Goal: Task Accomplishment & Management: Manage account settings

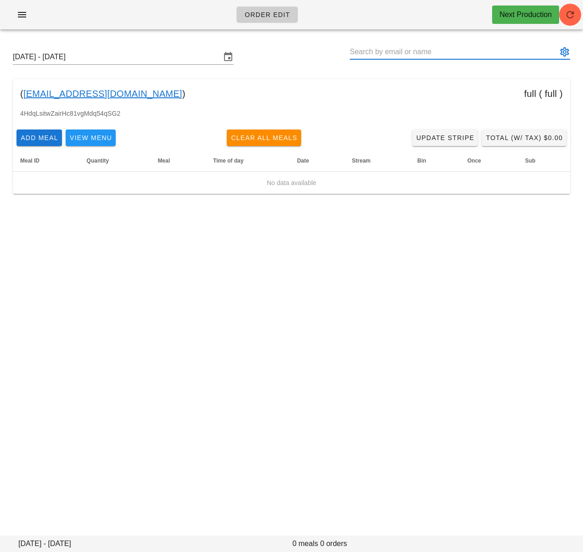
paste input "lisaamweaver@gmail.com"
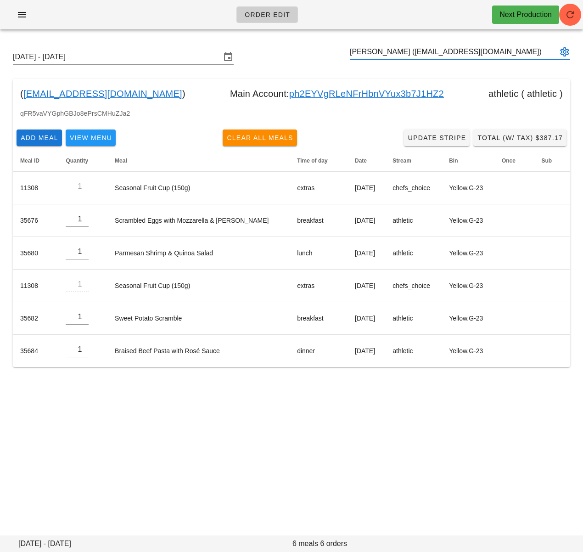
type input "Lisa Weaver (lisaamweaver@gmail.com)"
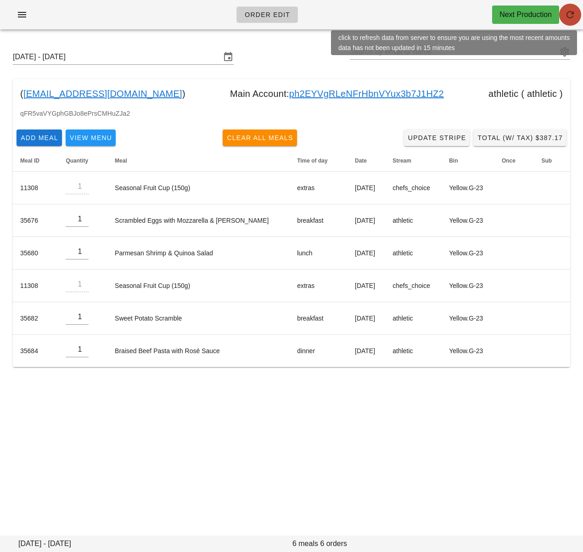
click at [566, 17] on icon "button" at bounding box center [570, 14] width 11 height 11
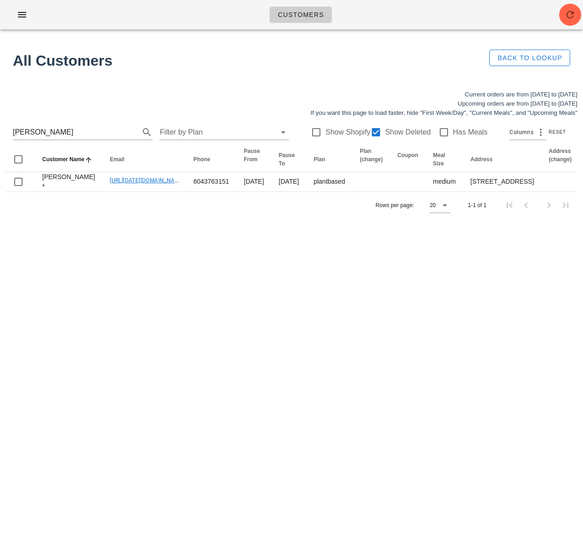
drag, startPoint x: -9, startPoint y: 136, endPoint x: -56, endPoint y: 134, distance: 46.9
click at [0, 134] on html "Customers All Customers Back to Lookup Current orders are from Sunday Sep 28 to…" at bounding box center [291, 276] width 583 height 552
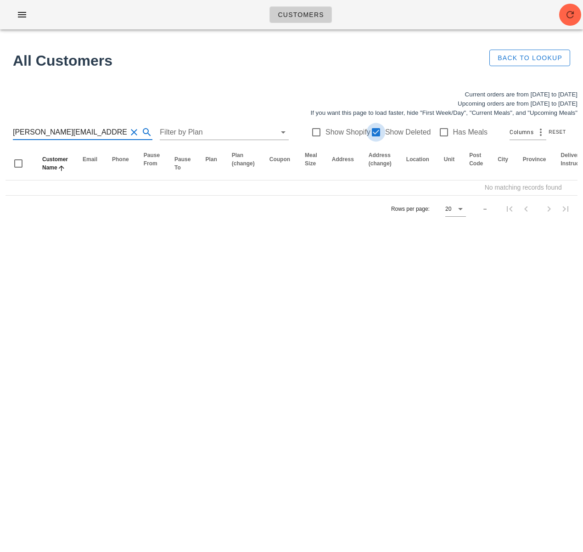
type input "lisa@connectedinteractive.com"
click at [369, 136] on div at bounding box center [376, 132] width 16 height 16
checkbox input "false"
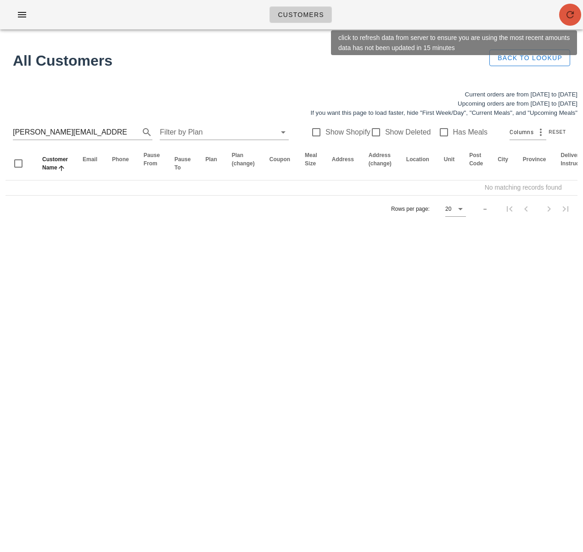
click at [568, 18] on icon "button" at bounding box center [570, 14] width 11 height 11
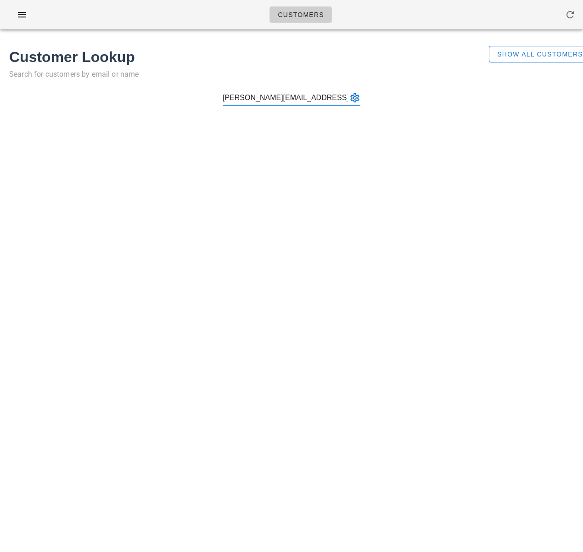
type input "lisa@connectedinteractive.com"
click at [269, 100] on input "text" at bounding box center [285, 97] width 125 height 15
paste input "Lisa Weaver"
type input "Lisa Weaver"
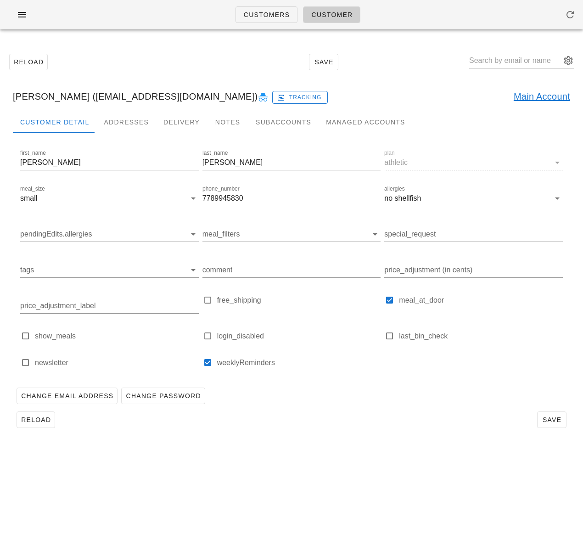
click at [527, 95] on link "Main Account" at bounding box center [542, 96] width 56 height 15
drag, startPoint x: 69, startPoint y: 94, endPoint x: 174, endPoint y: 93, distance: 105.6
click at [176, 93] on div "Lisa Weaver (lisaamweaver@gmail.com) Tracking Main Account" at bounding box center [292, 96] width 572 height 29
copy div "lisaamweaver@gmail.com"
click at [256, 14] on span "Customers" at bounding box center [266, 14] width 47 height 7
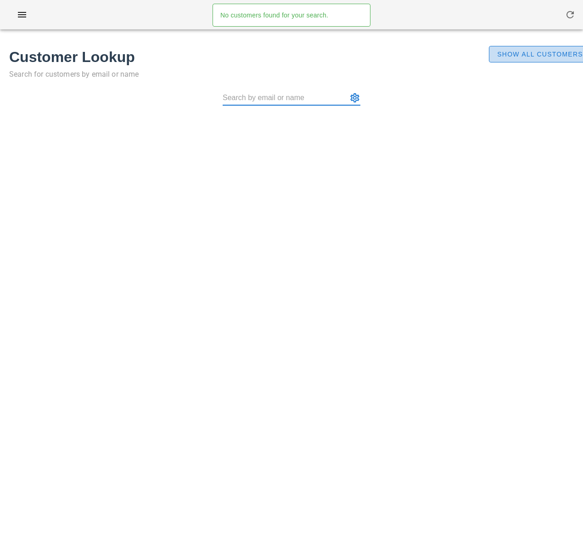
click at [510, 56] on span "Show All Customers" at bounding box center [540, 53] width 86 height 7
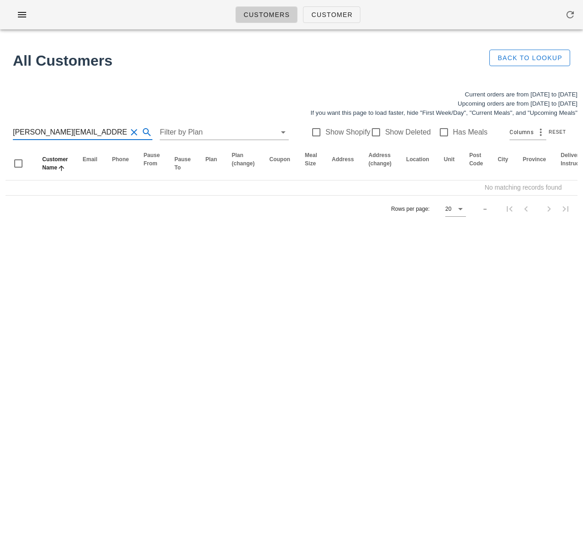
click at [86, 131] on input "lisa@connectedinteractive.com" at bounding box center [70, 132] width 114 height 15
click at [85, 131] on input "lisa@connectedinteractive.com" at bounding box center [70, 132] width 114 height 15
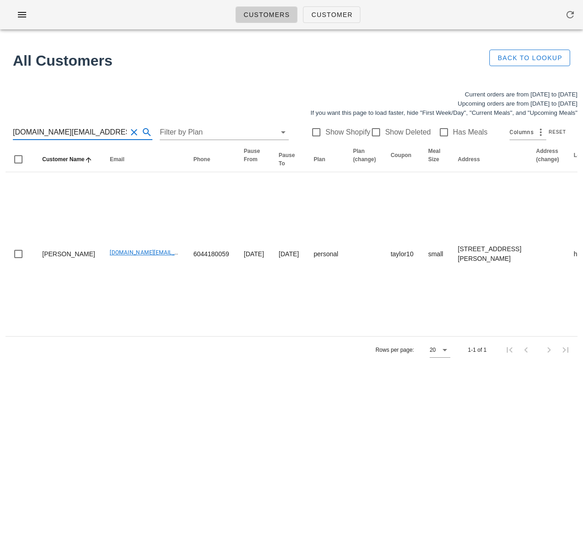
type input "fennec.et.fox@gmail.com"
drag, startPoint x: 338, startPoint y: 435, endPoint x: 341, endPoint y: 401, distance: 34.0
click at [338, 432] on div "Customers Customer No customers found for your search. All Customers Back to Lo…" at bounding box center [291, 276] width 583 height 552
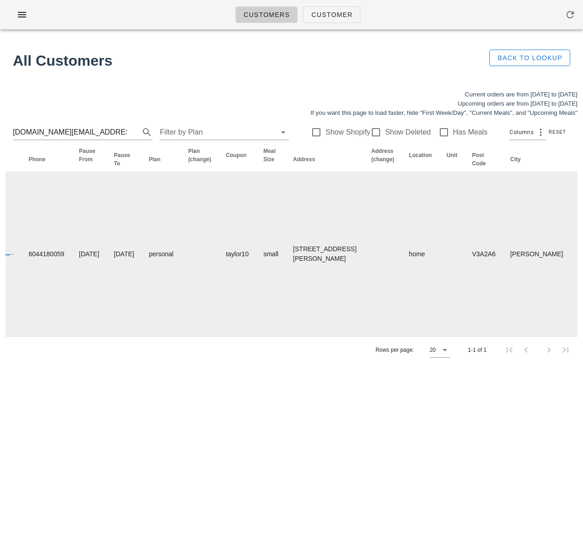
scroll to position [0, 573]
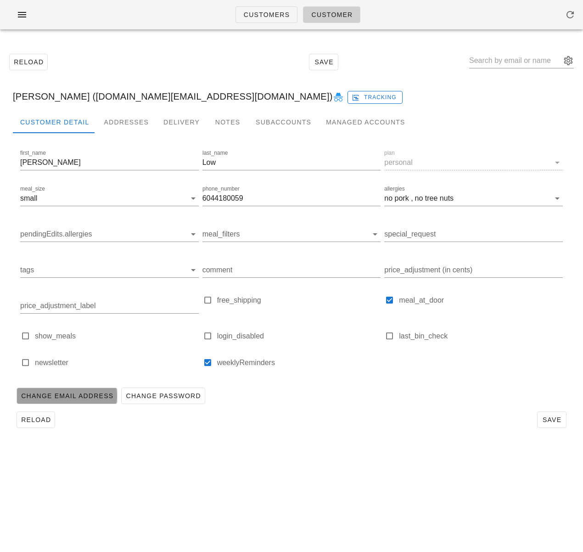
click at [53, 401] on button "Change Email Address" at bounding box center [67, 395] width 101 height 17
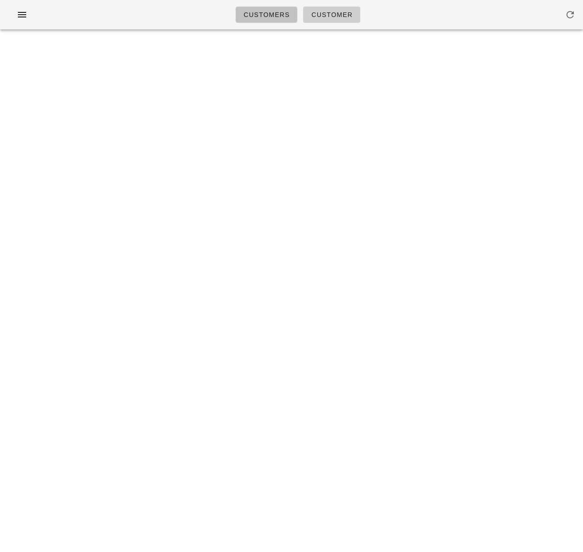
click at [263, 21] on link "Customers" at bounding box center [267, 14] width 62 height 17
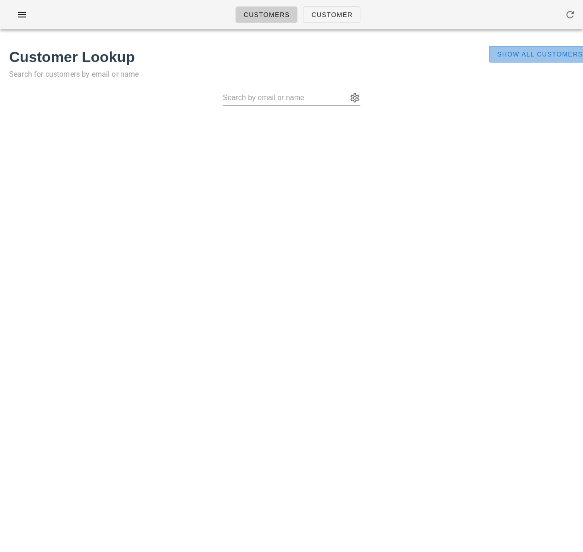
click at [506, 56] on span "Show All Customers" at bounding box center [540, 53] width 86 height 7
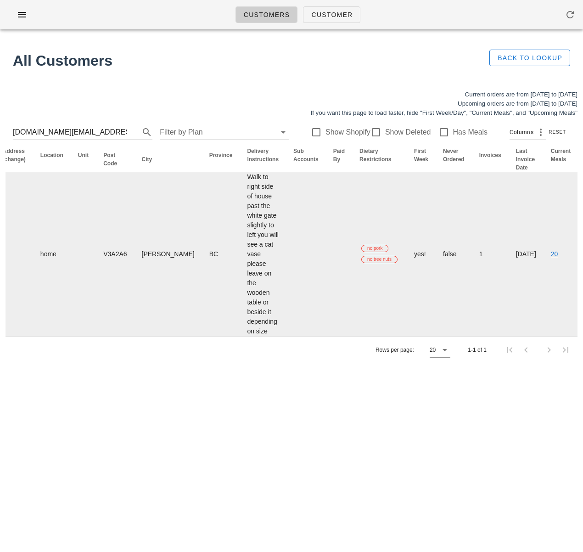
scroll to position [0, 573]
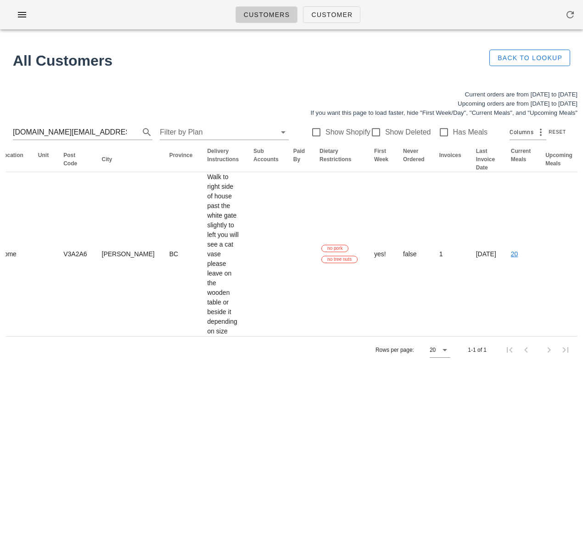
drag, startPoint x: 545, startPoint y: 259, endPoint x: 479, endPoint y: 270, distance: 67.5
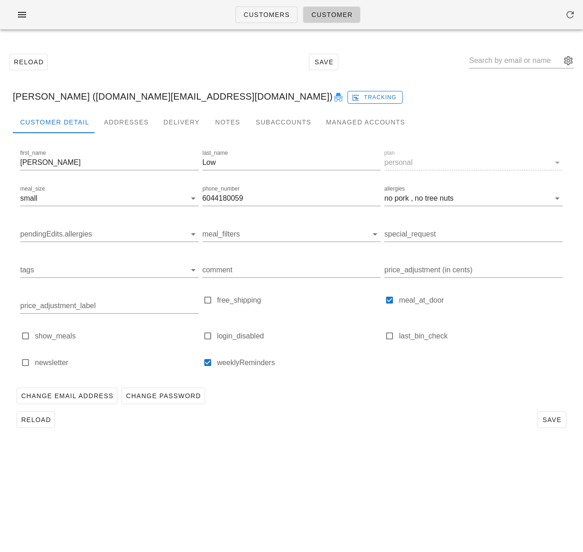
click at [105, 454] on div "Customers Customer Reload Save Vanessa Low (fennec.et.fox@gmail.com) Tracking C…" at bounding box center [291, 276] width 583 height 552
click at [90, 399] on span "Change Email Address" at bounding box center [67, 395] width 93 height 7
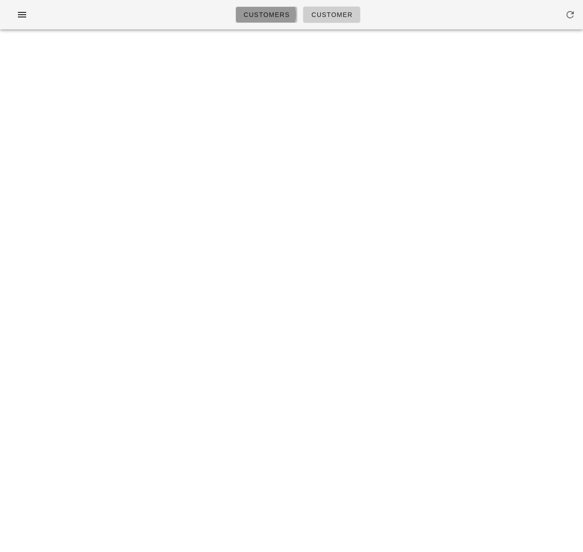
click at [272, 14] on span "Customers" at bounding box center [266, 14] width 47 height 7
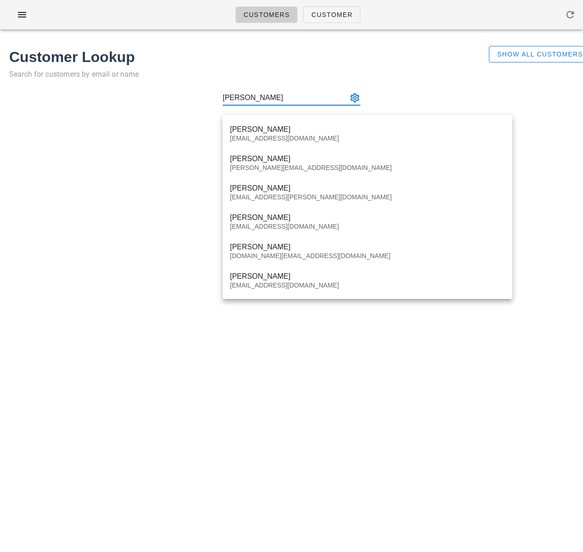
type input "Vanessa Lo"
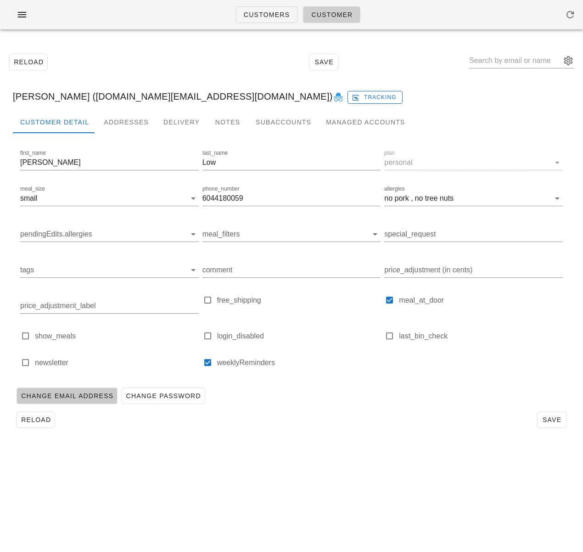
click at [73, 397] on span "Change Email Address" at bounding box center [67, 395] width 93 height 7
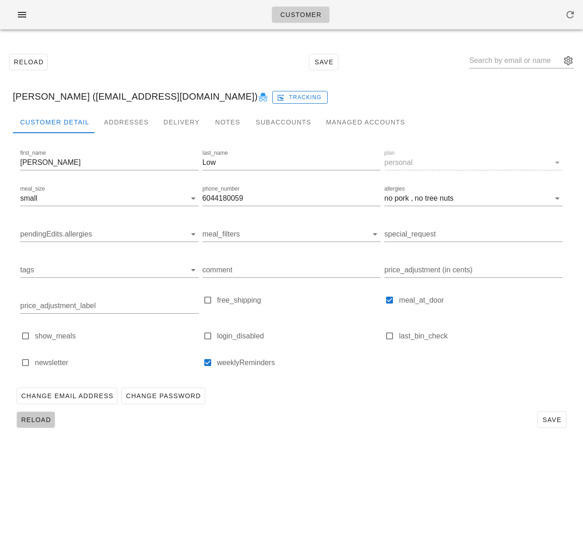
click at [33, 417] on span "Reload" at bounding box center [36, 419] width 30 height 7
click at [16, 12] on span "button" at bounding box center [22, 14] width 15 height 11
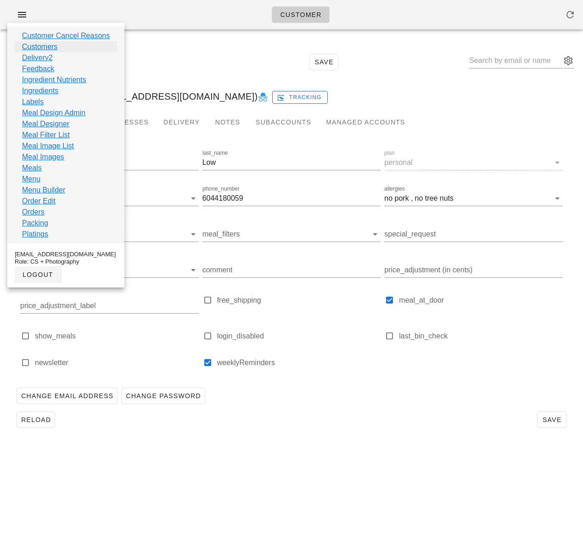
click at [39, 45] on link "Customers" at bounding box center [39, 46] width 35 height 11
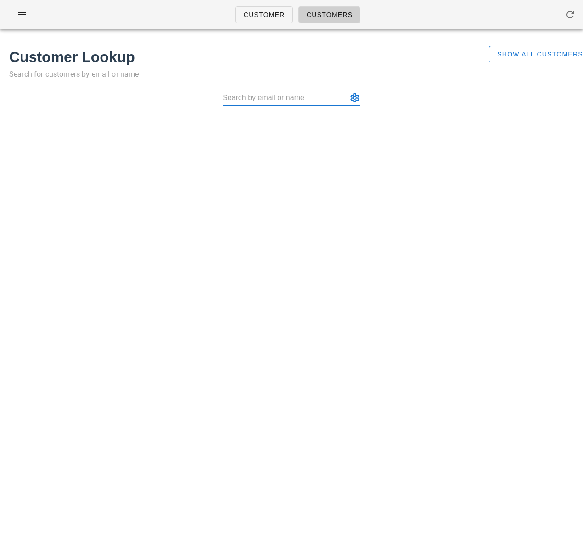
type input "karenjloewen@gmail.com"
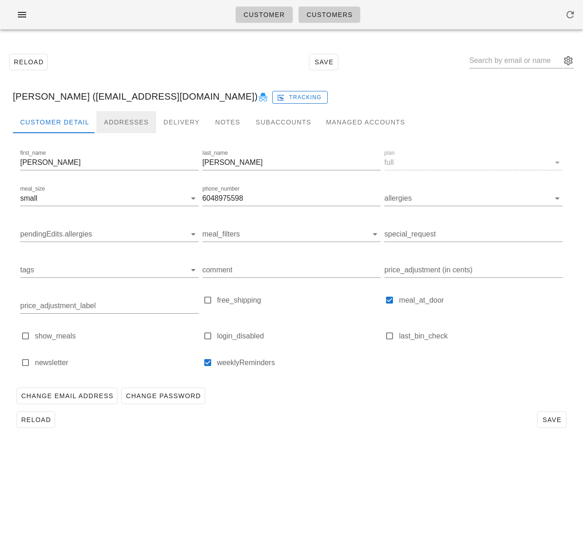
click at [127, 118] on div "Addresses" at bounding box center [126, 122] width 60 height 22
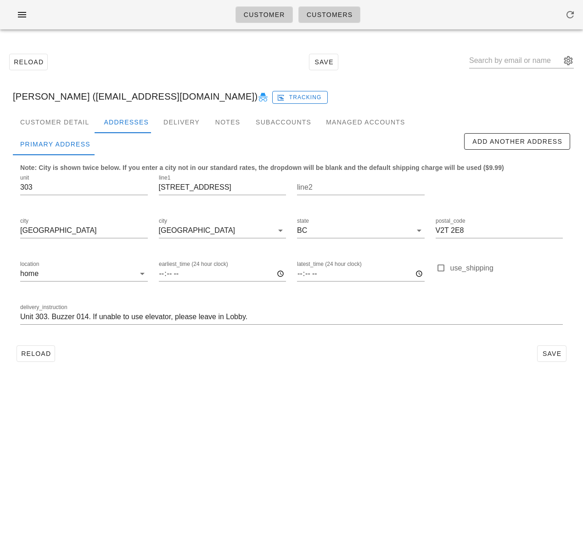
click at [219, 456] on div "Customer Customers Reload Save Karen Loewen (karenjloewen@gmail.com) Tracking C…" at bounding box center [291, 276] width 583 height 552
click at [50, 121] on div "Customer Detail" at bounding box center [55, 122] width 84 height 22
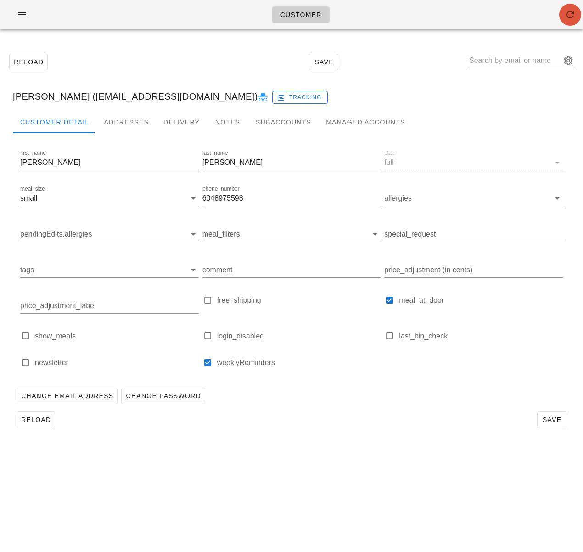
click at [567, 15] on icon "button" at bounding box center [570, 14] width 11 height 11
click at [120, 121] on div "Addresses" at bounding box center [126, 122] width 60 height 22
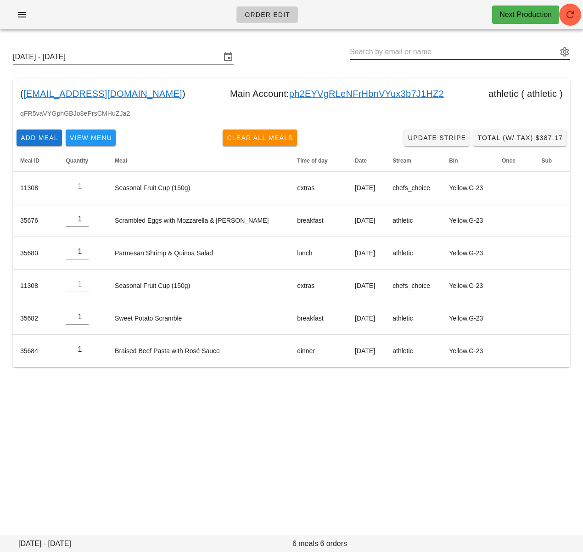
click at [386, 52] on input "text" at bounding box center [454, 52] width 208 height 15
paste input "[EMAIL_ADDRESS][DOMAIN_NAME]>"
type input "[EMAIL_ADDRESS][DOMAIN_NAME]"
drag, startPoint x: 159, startPoint y: 61, endPoint x: 204, endPoint y: 84, distance: 50.3
click at [159, 61] on input "Sunday September 28 - Saturday October 4" at bounding box center [117, 57] width 208 height 15
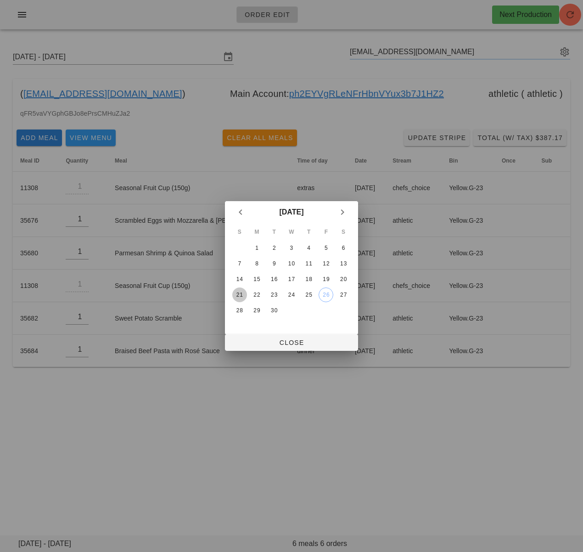
click at [239, 292] on div "21" at bounding box center [239, 295] width 15 height 6
click at [263, 342] on span "Close" at bounding box center [291, 342] width 118 height 7
type input "[DATE] - [DATE]"
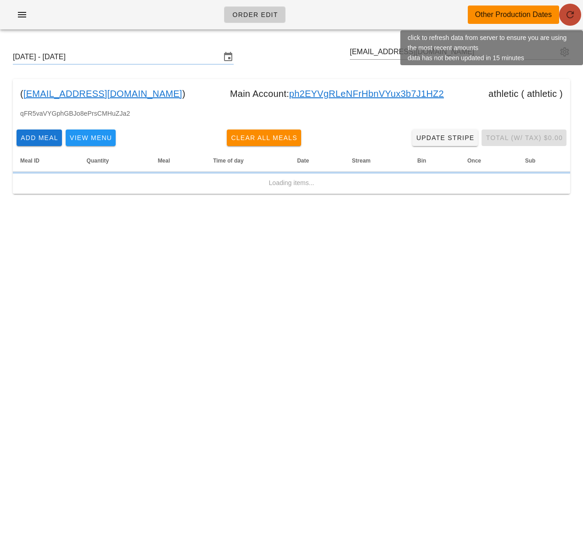
click at [570, 15] on icon "button" at bounding box center [570, 14] width 11 height 11
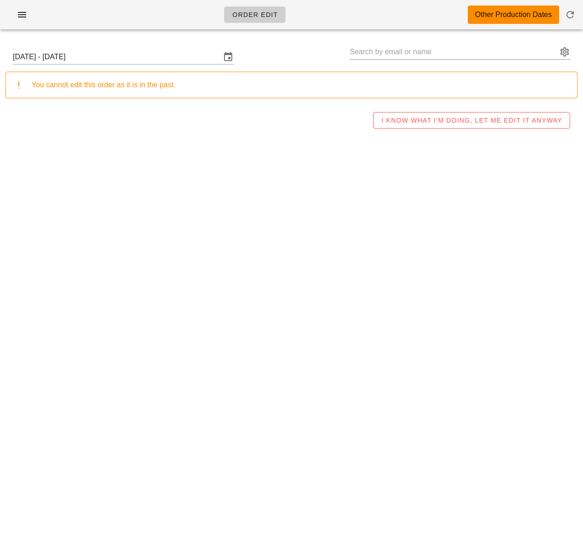
type input "[PERSON_NAME] ([EMAIL_ADDRESS][DOMAIN_NAME])"
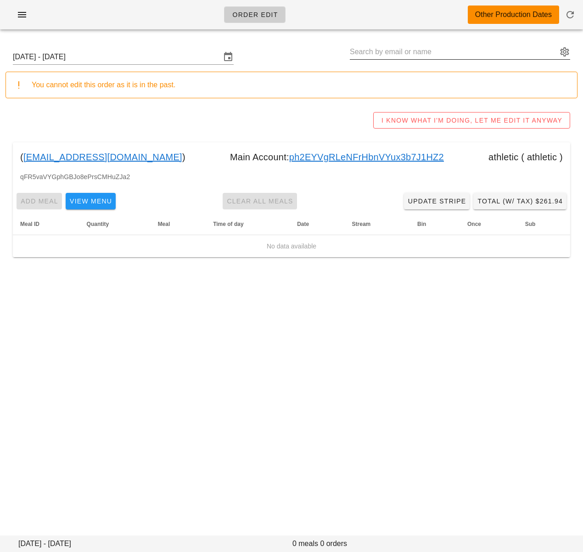
click at [360, 52] on input "text" at bounding box center [454, 52] width 208 height 15
paste input "[EMAIL_ADDRESS][DOMAIN_NAME]"
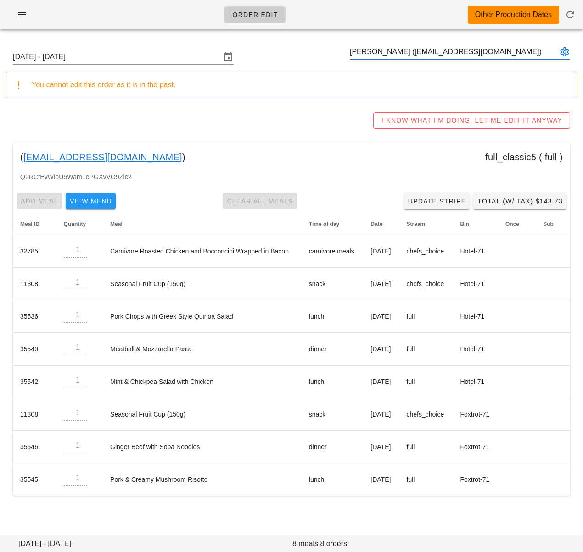
type input "[PERSON_NAME] ([EMAIL_ADDRESS][DOMAIN_NAME])"
paste input "[EMAIL_ADDRESS][DOMAIN_NAME]"
type input "Mike R (michaelalexrichter@gmail.com)"
click at [185, 52] on input "[DATE] - [DATE]" at bounding box center [117, 57] width 208 height 15
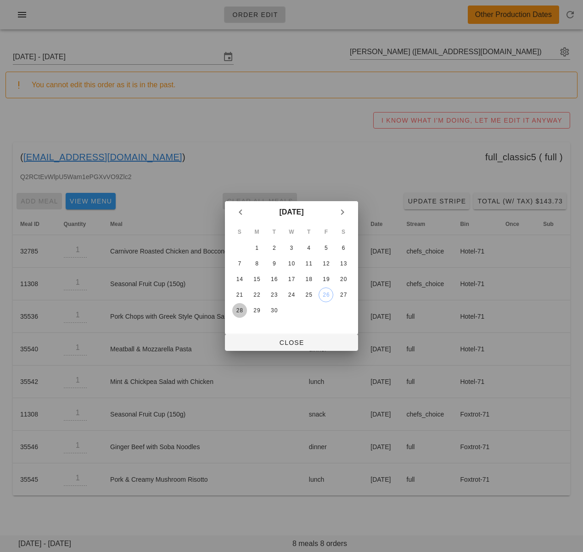
click at [240, 309] on div "28" at bounding box center [239, 310] width 15 height 6
drag, startPoint x: 326, startPoint y: 295, endPoint x: 330, endPoint y: 304, distance: 9.9
click at [326, 295] on div "26" at bounding box center [326, 295] width 14 height 6
click at [311, 342] on span "Close" at bounding box center [291, 342] width 118 height 7
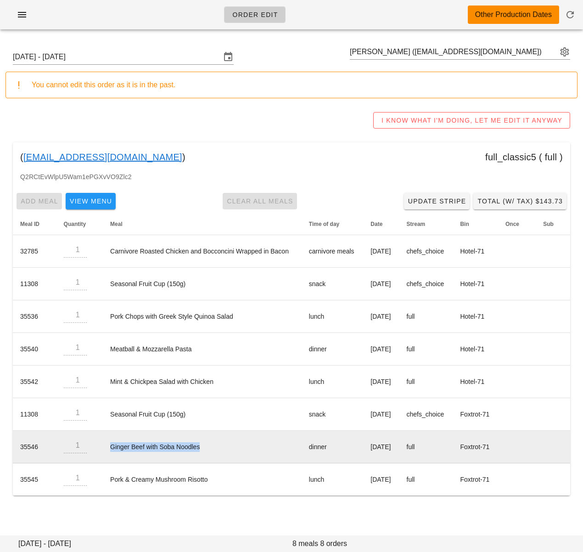
drag, startPoint x: 207, startPoint y: 440, endPoint x: 242, endPoint y: 444, distance: 36.1
click at [242, 444] on td "Ginger Beef with Soba Noodles" at bounding box center [202, 447] width 199 height 33
copy td "Ginger Beef with Soba Noodles"
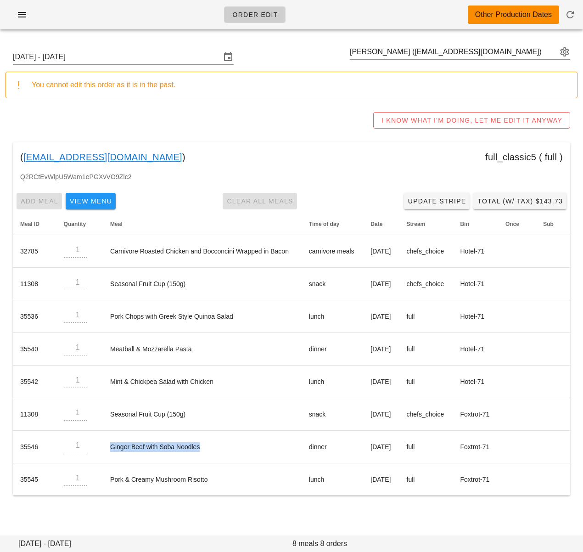
drag, startPoint x: 169, startPoint y: 157, endPoint x: 24, endPoint y: 159, distance: 145.1
click at [24, 158] on div "( michaelalexrichter@gmail.com ) full_classic5 ( full )" at bounding box center [291, 156] width 557 height 29
copy div "michaelalexrichter@gmail.com )"
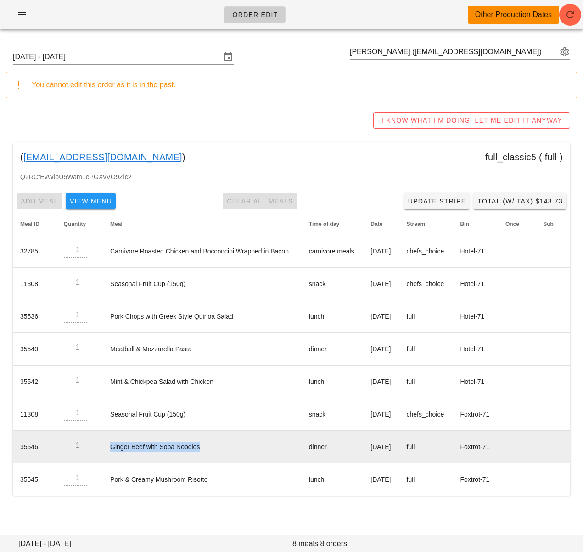
drag, startPoint x: 222, startPoint y: 445, endPoint x: 108, endPoint y: 448, distance: 114.4
click at [108, 448] on td "Ginger Beef with Soba Noodles" at bounding box center [202, 447] width 199 height 33
copy td "Ginger Beef with Soba Noodles"
click at [184, 449] on td "Ginger Beef with Soba Noodles" at bounding box center [202, 447] width 199 height 33
drag, startPoint x: 180, startPoint y: 449, endPoint x: 107, endPoint y: 448, distance: 73.0
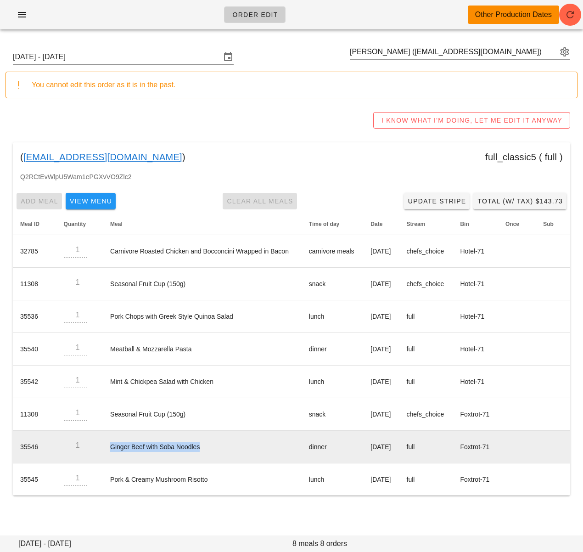
click at [108, 447] on td "Ginger Beef with Soba Noodles" at bounding box center [202, 447] width 199 height 33
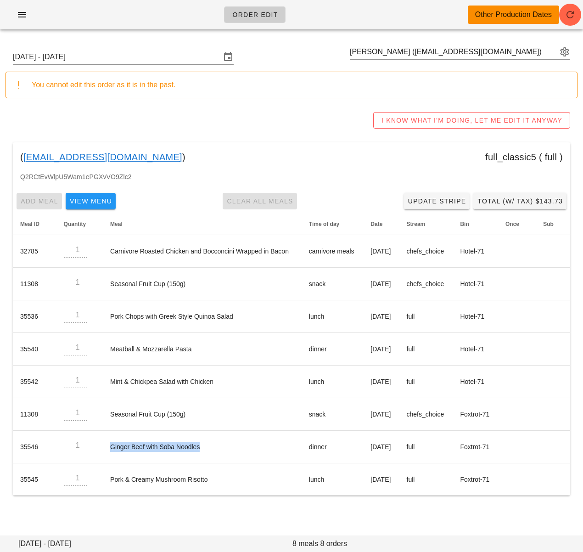
copy td "Ginger Beef with Soba Noodles"
drag, startPoint x: 230, startPoint y: 519, endPoint x: 327, endPoint y: 478, distance: 105.8
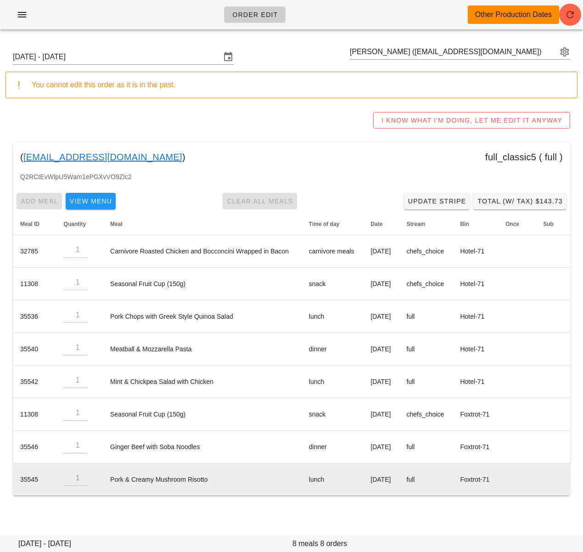
click at [232, 517] on div "Sunday September 21 - Saturday September 27 Mike R (michaelalexrichter@gmail.co…" at bounding box center [291, 280] width 583 height 486
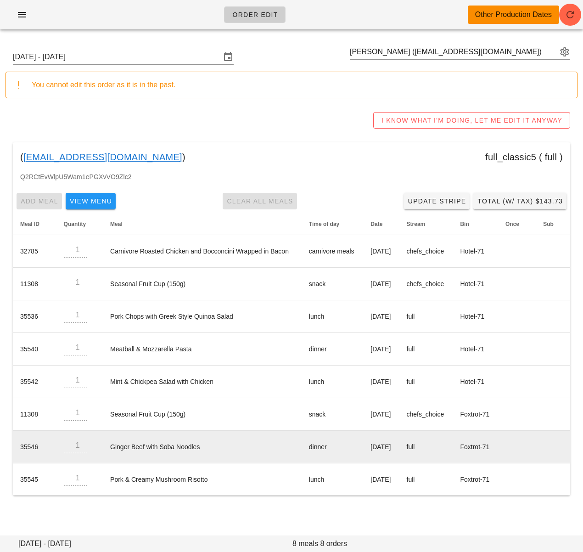
drag, startPoint x: 343, startPoint y: 446, endPoint x: 397, endPoint y: 445, distance: 53.7
click at [395, 445] on td "Thursday Sep 25" at bounding box center [381, 447] width 36 height 33
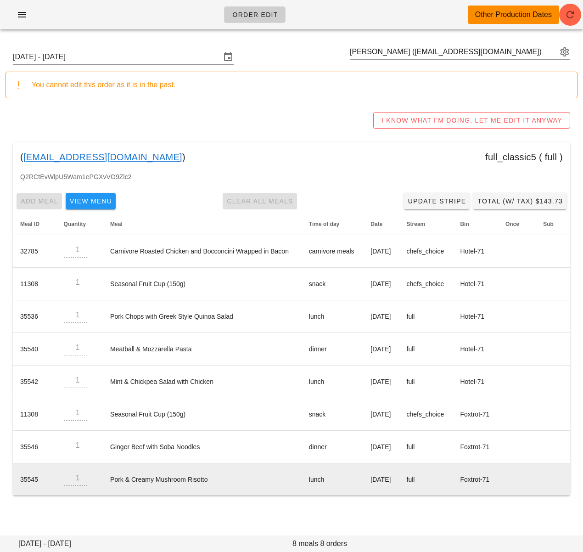
copy td "Thursday Sep 25"
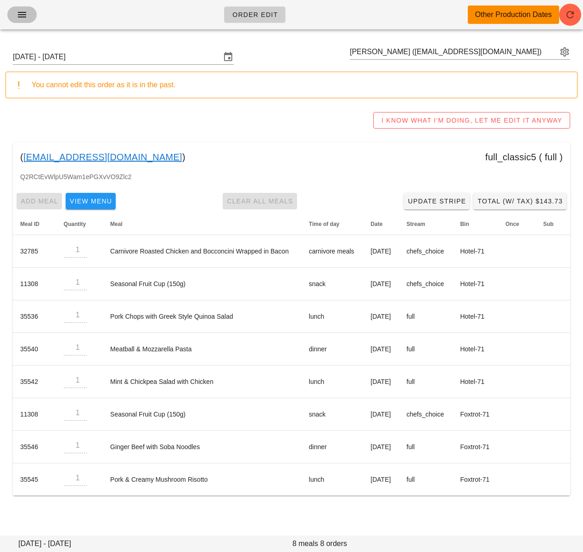
click at [28, 14] on span "button" at bounding box center [22, 14] width 15 height 11
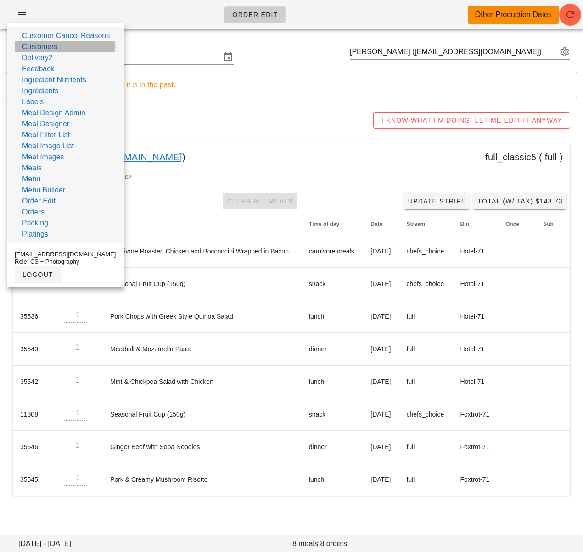
click at [41, 47] on link "Customers" at bounding box center [39, 46] width 35 height 11
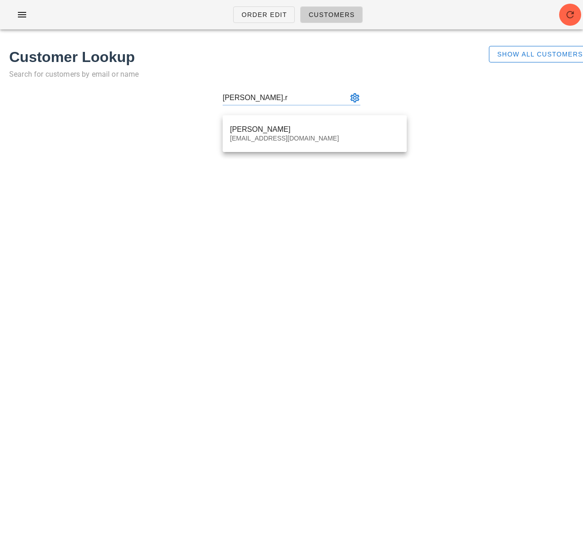
type input "Michael Bock (michaelrobertbock@gmail.com)"
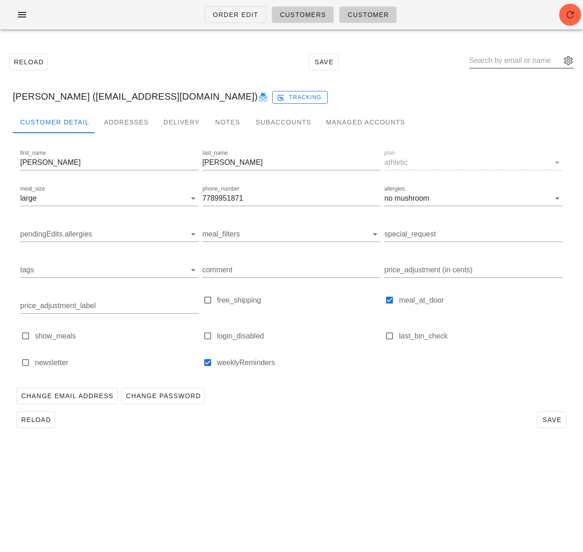
click at [500, 61] on input "text" at bounding box center [515, 60] width 92 height 15
type input "michaelalex"
click at [387, 410] on div "Reload Save" at bounding box center [291, 420] width 557 height 24
click at [158, 66] on div "Reload Save" at bounding box center [292, 61] width 572 height 39
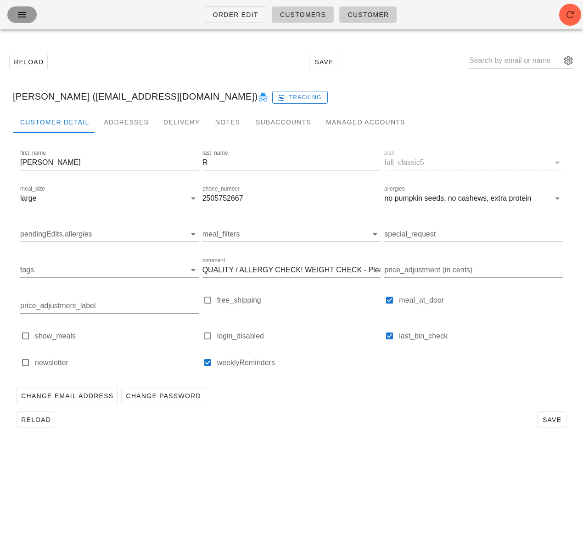
click at [22, 13] on icon "button" at bounding box center [22, 14] width 11 height 11
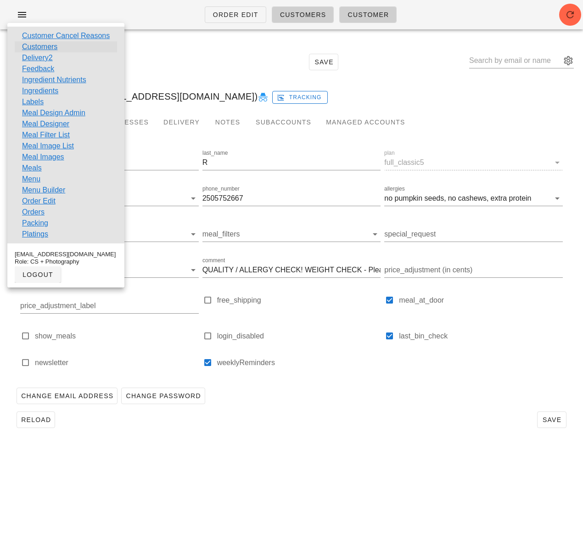
click at [43, 44] on link "Customers" at bounding box center [39, 46] width 35 height 11
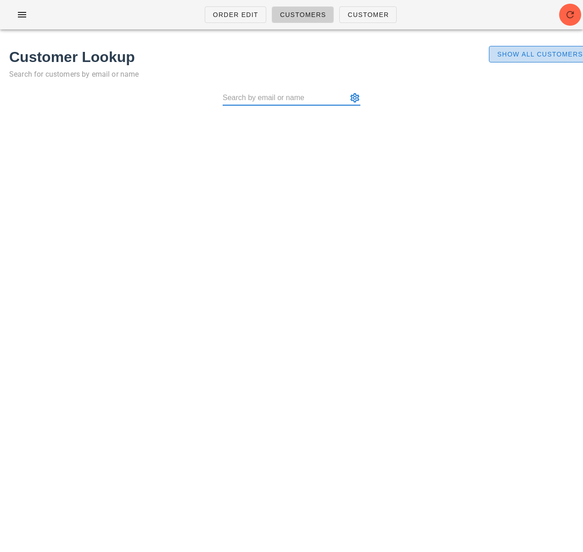
click at [538, 57] on span "Show All Customers" at bounding box center [540, 53] width 86 height 7
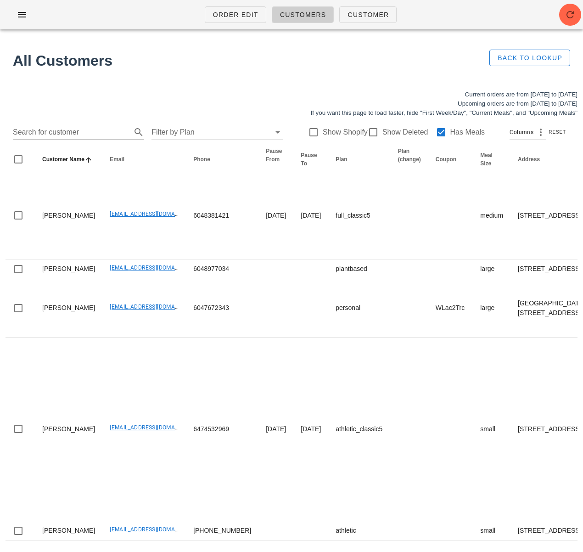
click at [75, 134] on input "Search for customer" at bounding box center [71, 132] width 117 height 15
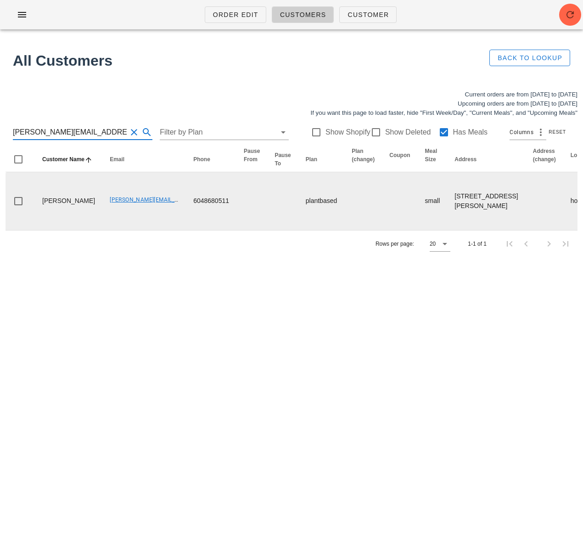
scroll to position [0, 595]
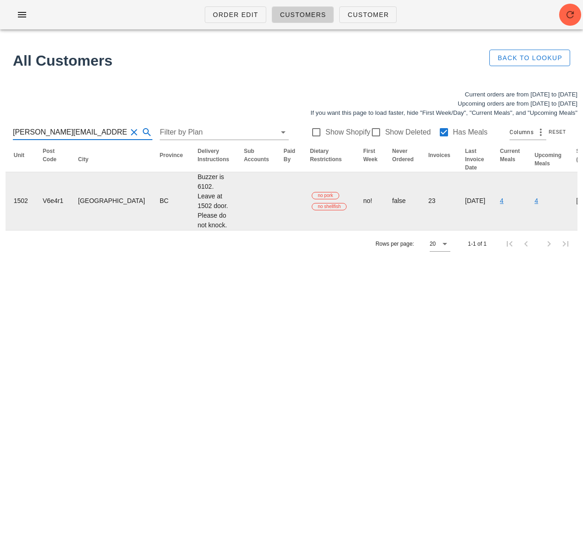
type input "[PERSON_NAME][EMAIL_ADDRESS][DOMAIN_NAME]"
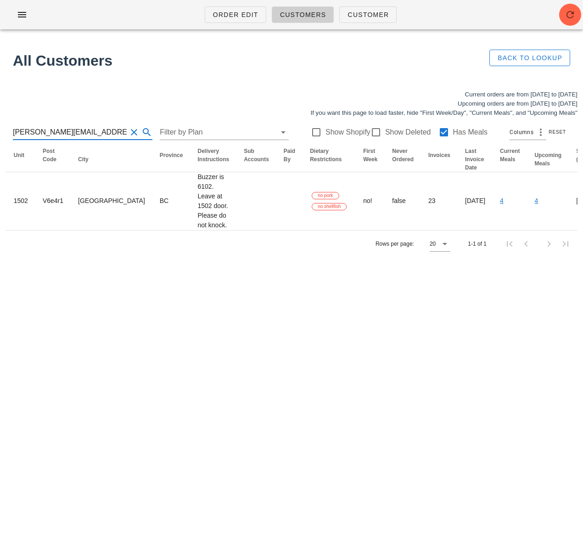
drag, startPoint x: 556, startPoint y: 211, endPoint x: 459, endPoint y: 216, distance: 97.5
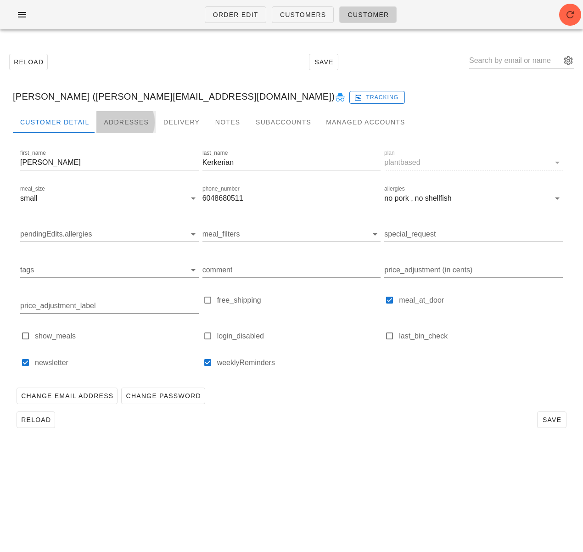
click at [112, 120] on div "Addresses" at bounding box center [126, 122] width 60 height 22
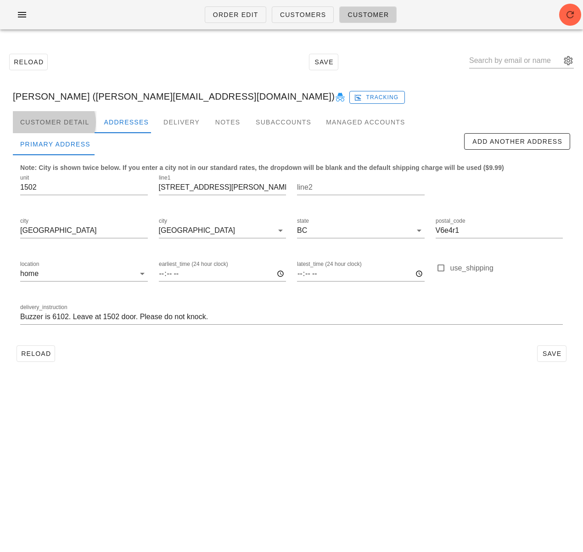
click at [45, 123] on div "Customer Detail" at bounding box center [55, 122] width 84 height 22
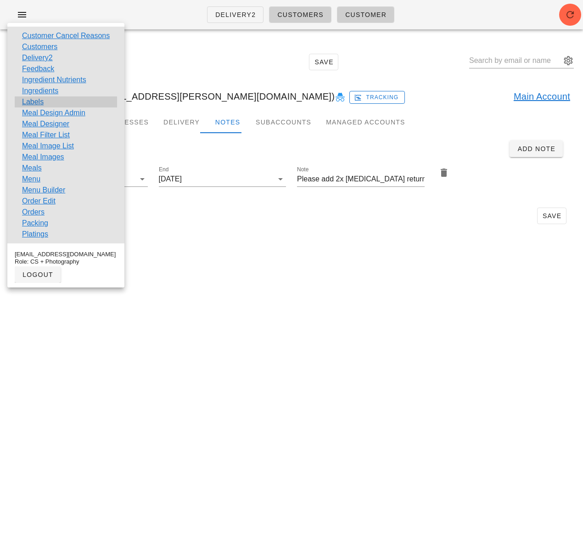
click at [44, 102] on div "Labels" at bounding box center [66, 101] width 102 height 11
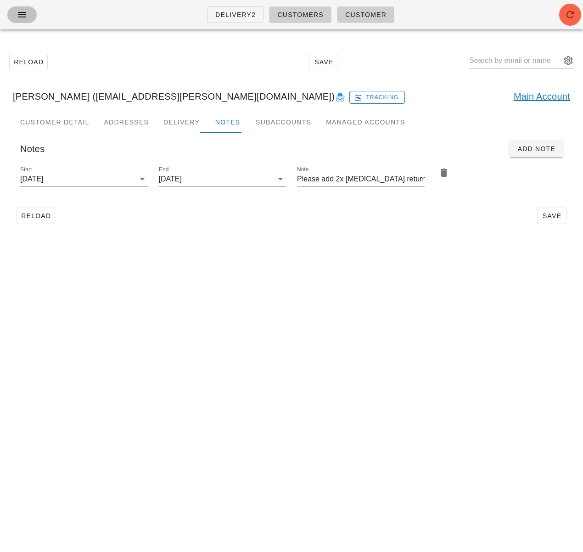
click at [23, 11] on icon "button" at bounding box center [22, 14] width 11 height 11
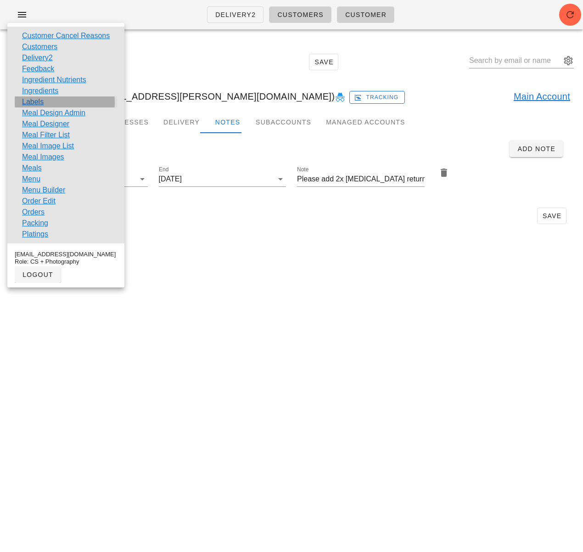
click at [39, 100] on link "Labels" at bounding box center [33, 101] width 22 height 11
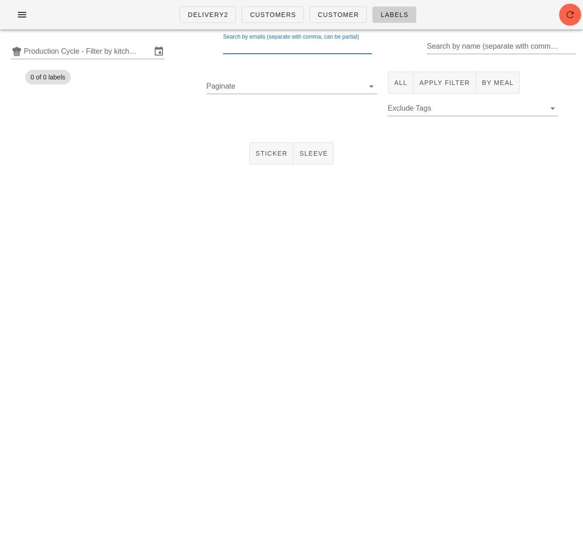
click at [262, 50] on input "Search by emails (separate with comma, can be partial)" at bounding box center [296, 46] width 147 height 15
type input "[EMAIL_ADDRESS][DOMAIN_NAME]"
click at [107, 54] on input "Production Cycle - Filter by kitchen production schedules" at bounding box center [88, 51] width 128 height 15
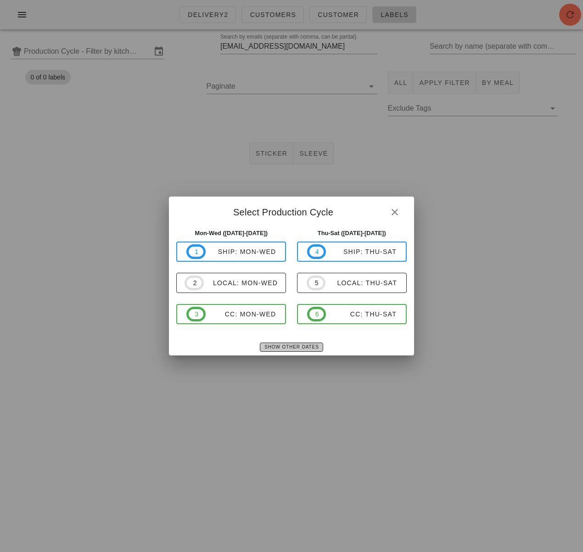
click at [279, 346] on span "Show Other Dates" at bounding box center [291, 346] width 55 height 5
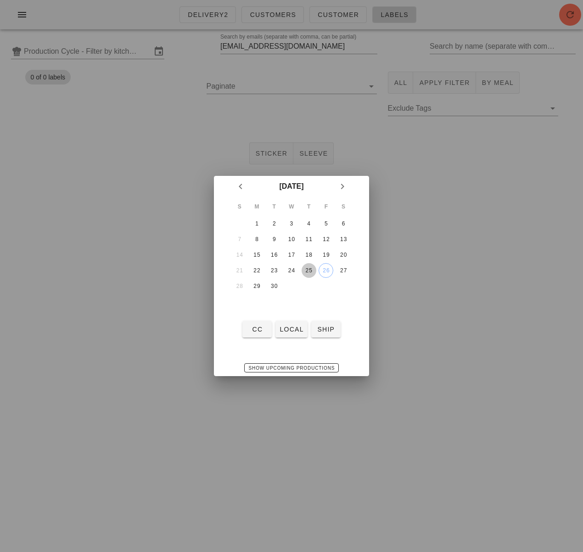
click at [309, 273] on div "25" at bounding box center [309, 270] width 15 height 6
click at [288, 331] on span "local" at bounding box center [291, 328] width 24 height 7
type input "local: Thu-Sat (Sep 25-Sep 27)"
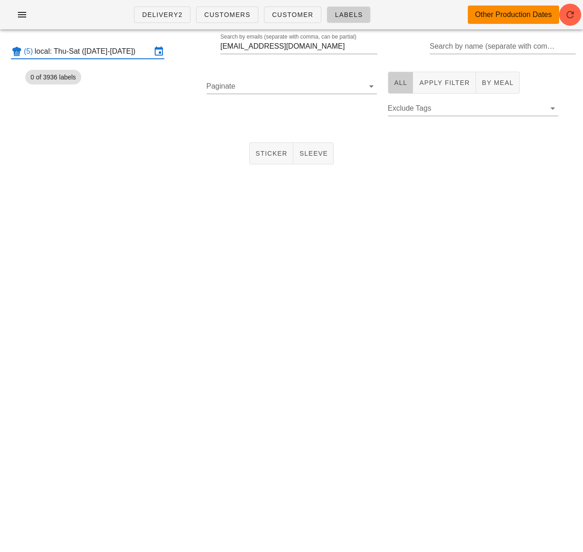
click at [403, 80] on span "All" at bounding box center [401, 82] width 14 height 7
click at [293, 87] on input "Paginate" at bounding box center [285, 86] width 156 height 15
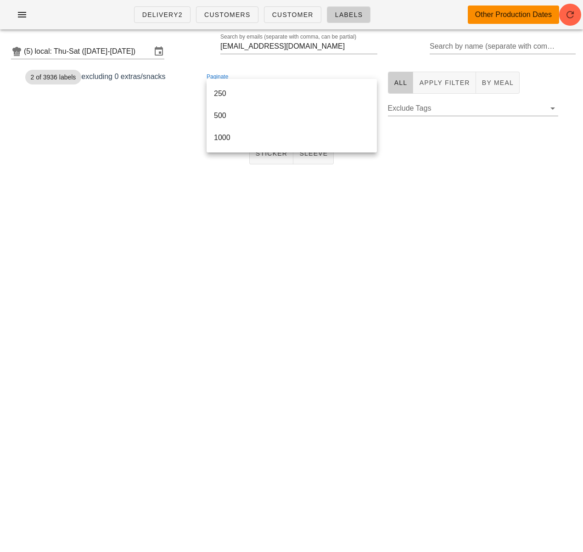
click at [247, 95] on div "250" at bounding box center [292, 93] width 156 height 9
click at [223, 118] on button "1" at bounding box center [218, 115] width 22 height 22
click at [258, 151] on span "Sticker" at bounding box center [271, 153] width 33 height 7
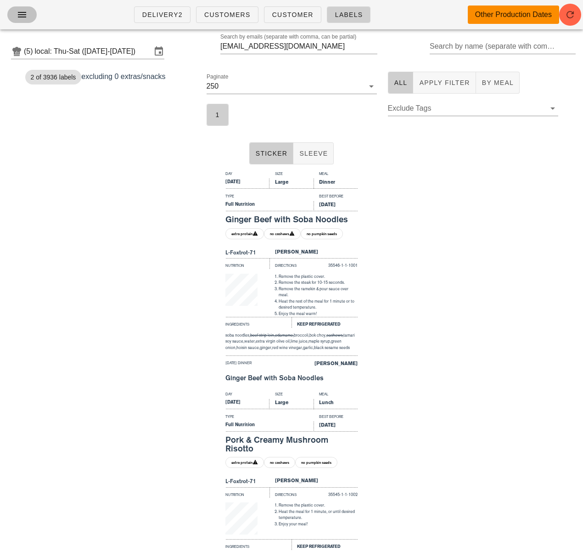
drag, startPoint x: 25, startPoint y: 13, endPoint x: 44, endPoint y: 37, distance: 30.5
click at [25, 13] on icon "button" at bounding box center [22, 14] width 11 height 11
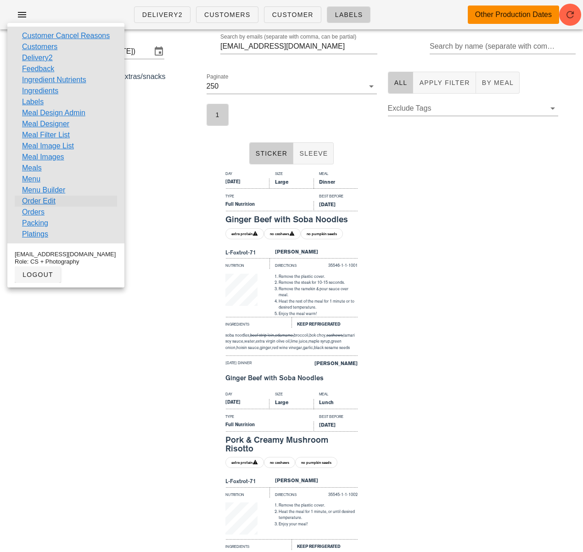
click at [40, 202] on link "Order Edit" at bounding box center [39, 201] width 34 height 11
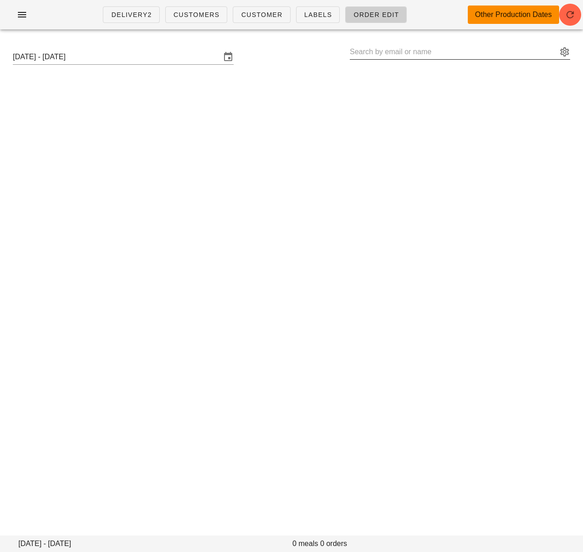
click at [382, 53] on input "text" at bounding box center [454, 52] width 208 height 15
paste input "[PERSON_NAME][EMAIL_ADDRESS][DOMAIN_NAME]"
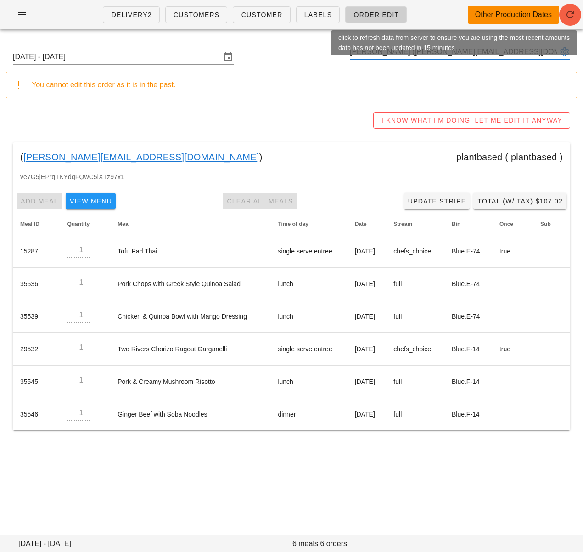
type input "[PERSON_NAME] ([PERSON_NAME][EMAIL_ADDRESS][DOMAIN_NAME])"
click at [573, 18] on icon "button" at bounding box center [570, 14] width 11 height 11
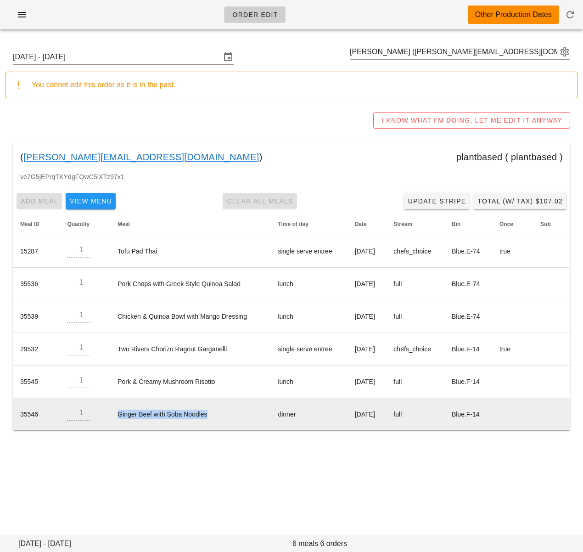
drag, startPoint x: 216, startPoint y: 412, endPoint x: 114, endPoint y: 413, distance: 101.9
click at [114, 413] on td "Ginger Beef with Soba Noodles" at bounding box center [190, 414] width 160 height 32
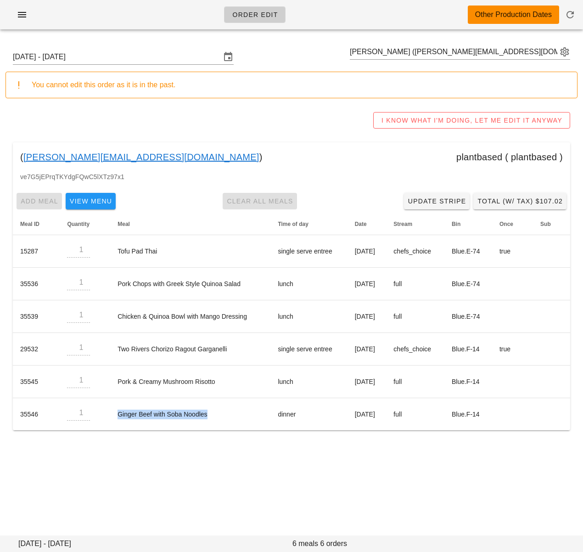
copy td "Ginger Beef with Soba Noodles"
drag, startPoint x: 349, startPoint y: 482, endPoint x: 355, endPoint y: 469, distance: 14.0
click at [349, 481] on div "Order Edit Other Production Dates Sunday September 21 - Saturday September 27 G…" at bounding box center [291, 276] width 583 height 552
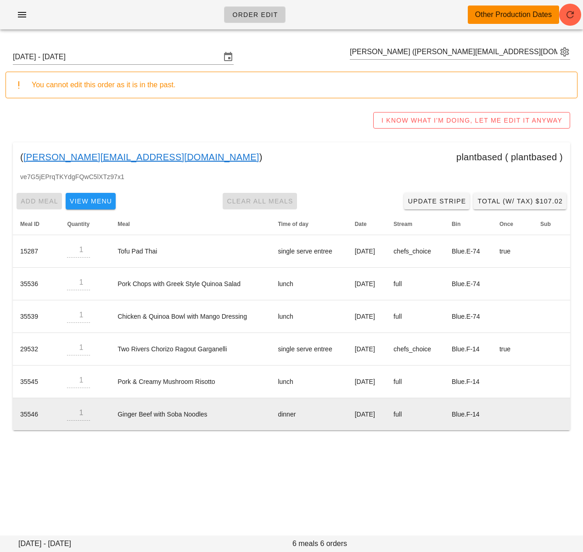
drag, startPoint x: 339, startPoint y: 415, endPoint x: 385, endPoint y: 416, distance: 46.4
click at [387, 415] on td "Thursday Sep 25" at bounding box center [367, 414] width 39 height 32
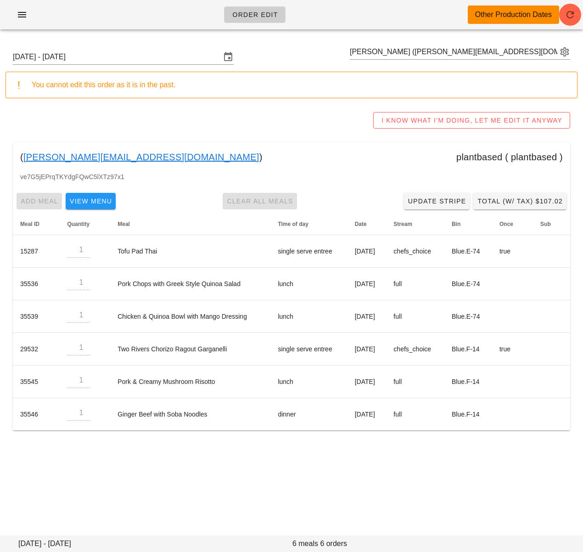
copy td "Thursday Sep 25"
drag, startPoint x: 136, startPoint y: 8, endPoint x: 74, endPoint y: 12, distance: 62.1
click at [135, 7] on div "Order Edit Other Production Dates" at bounding box center [291, 14] width 583 height 29
drag, startPoint x: 25, startPoint y: 15, endPoint x: 39, endPoint y: 28, distance: 19.5
click at [25, 15] on icon "button" at bounding box center [22, 14] width 11 height 11
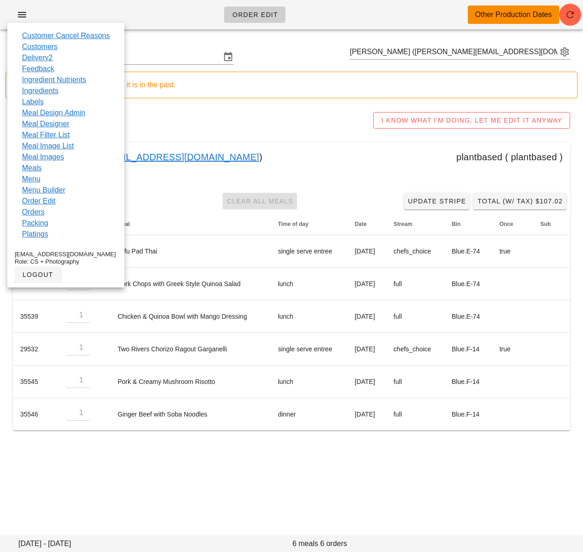
click at [194, 103] on div "Sunday September 21 - Saturday September 27 Geneviève Kerkerian (genevieve.kerk…" at bounding box center [291, 240] width 583 height 406
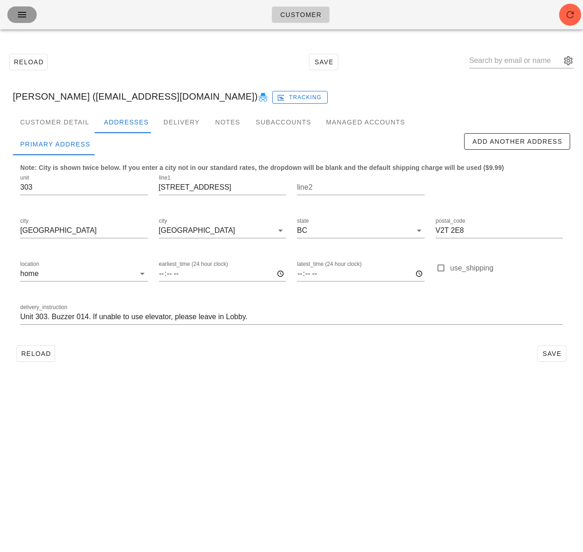
drag, startPoint x: 20, startPoint y: 15, endPoint x: 30, endPoint y: 20, distance: 10.9
click at [20, 16] on icon "button" at bounding box center [22, 14] width 11 height 11
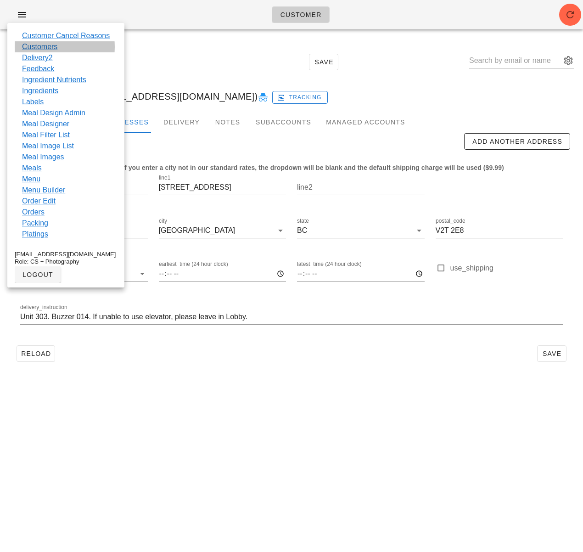
click at [38, 43] on link "Customers" at bounding box center [39, 46] width 35 height 11
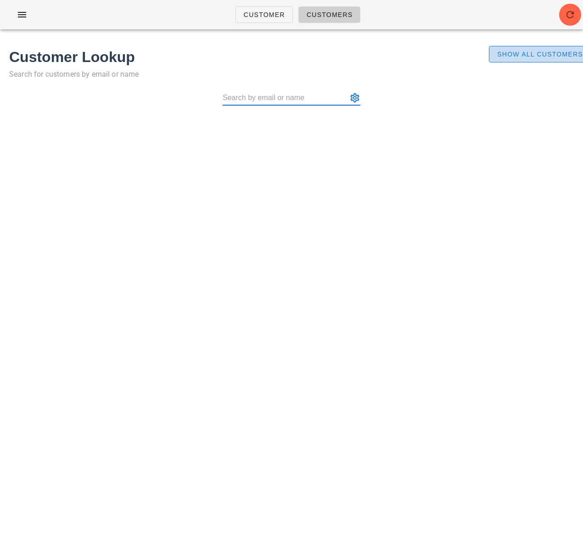
click at [532, 50] on span "Show All Customers" at bounding box center [540, 53] width 86 height 7
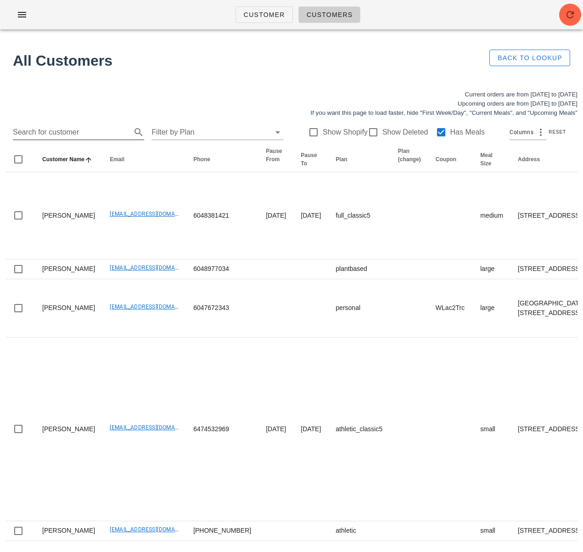
click at [82, 133] on input "Search for customer" at bounding box center [71, 132] width 117 height 15
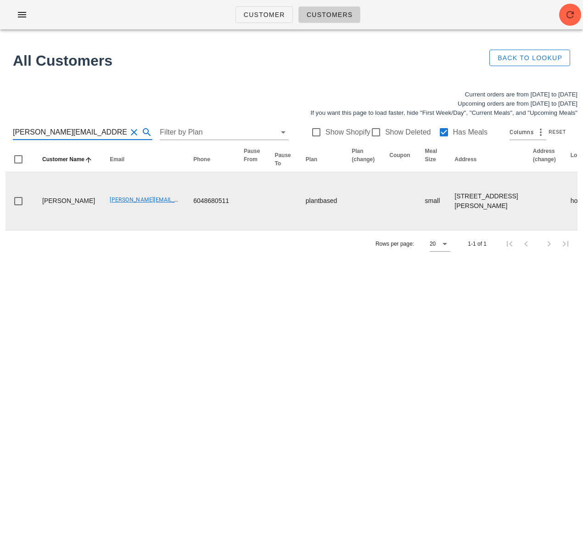
type input "[PERSON_NAME][EMAIL_ADDRESS][DOMAIN_NAME]"
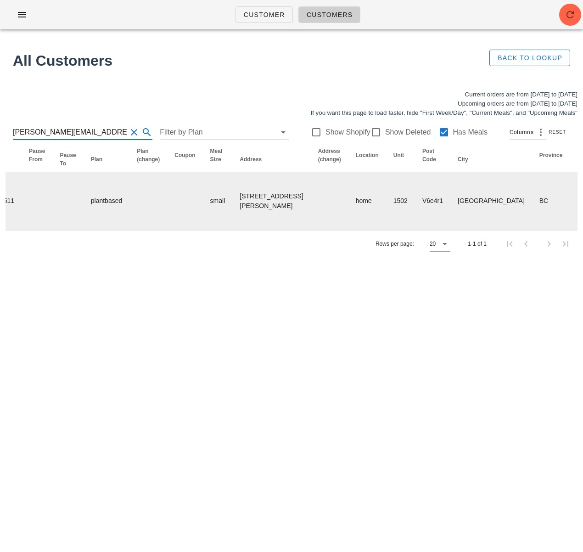
scroll to position [0, 595]
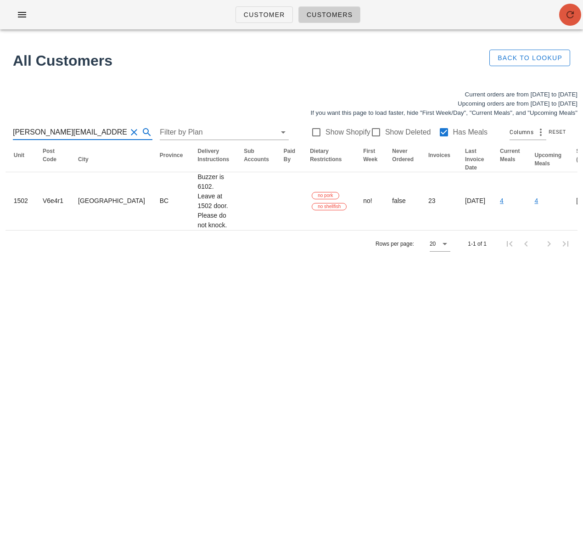
click at [565, 16] on icon "button" at bounding box center [570, 14] width 11 height 11
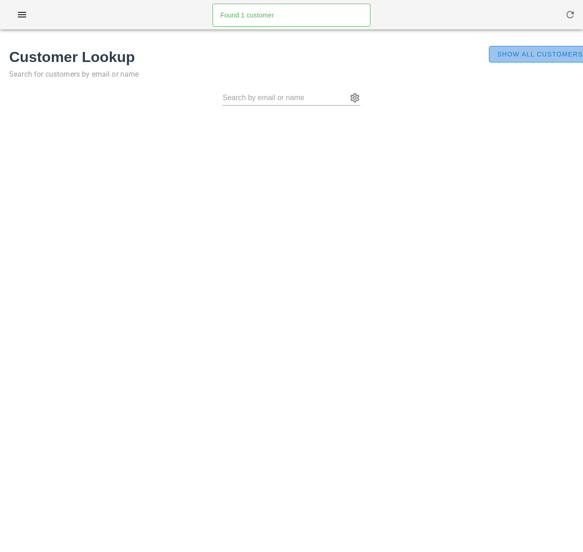
click at [556, 56] on span "Show All Customers" at bounding box center [540, 53] width 86 height 7
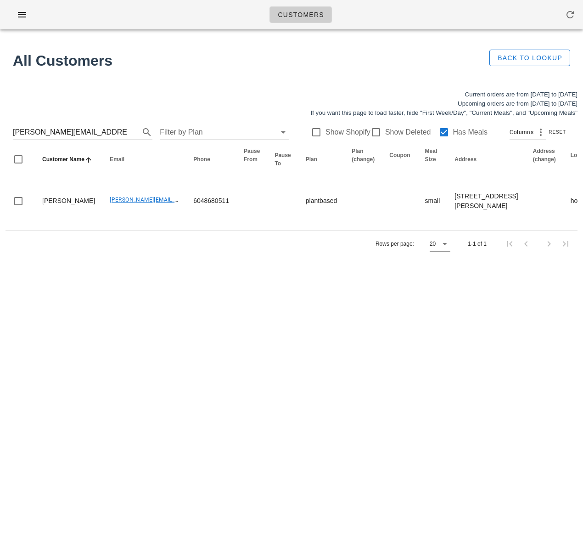
drag, startPoint x: 135, startPoint y: 298, endPoint x: 141, endPoint y: 305, distance: 9.5
click at [135, 298] on div "Customers Found 1 customer All Customers Back to Lookup Current orders are from…" at bounding box center [291, 276] width 583 height 552
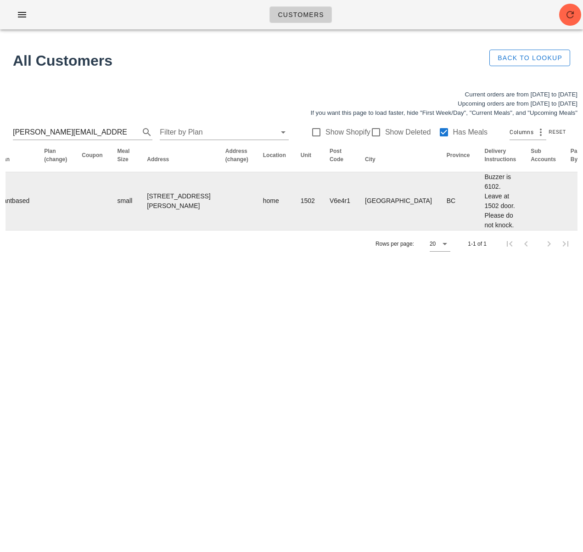
scroll to position [0, 595]
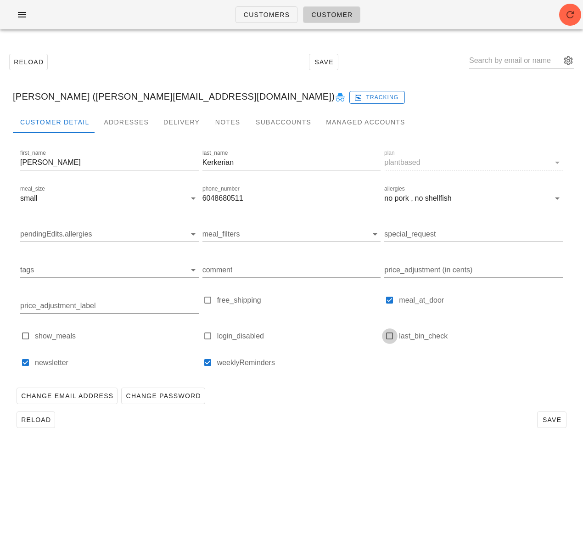
click at [390, 339] on div at bounding box center [389, 336] width 13 height 13
type input "[PERSON_NAME] ([PERSON_NAME][EMAIL_ADDRESS][DOMAIN_NAME])"
checkbox input "true"
click at [276, 271] on input "comment" at bounding box center [291, 270] width 179 height 15
paste input "Q"
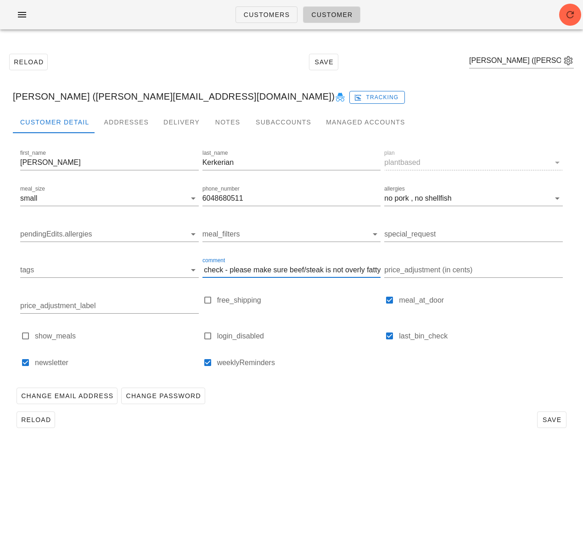
scroll to position [0, 11]
drag, startPoint x: 325, startPoint y: 270, endPoint x: 397, endPoint y: 269, distance: 71.6
click at [397, 269] on div "first_name [PERSON_NAME] last_name [PERSON_NAME] plan plantbased meal_size smal…" at bounding box center [291, 262] width 546 height 232
drag, startPoint x: 292, startPoint y: 271, endPoint x: 136, endPoint y: 265, distance: 156.2
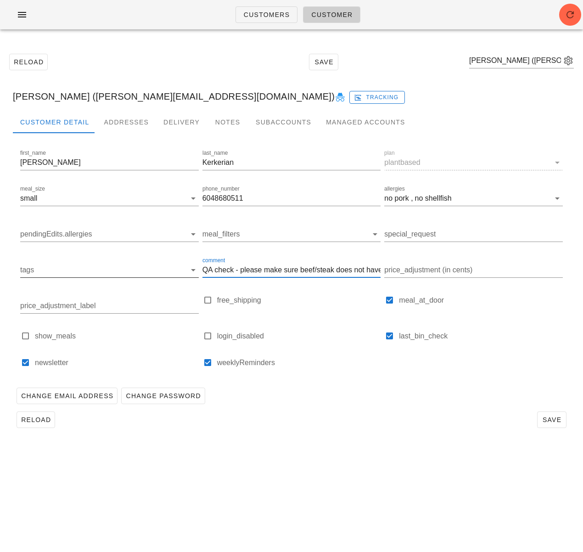
click at [136, 265] on div "first_name [PERSON_NAME] last_name [PERSON_NAME] plan plantbased meal_size smal…" at bounding box center [291, 262] width 546 height 232
click at [244, 275] on input "QA check - please make sure beef/steak does not have too much fat attached" at bounding box center [291, 270] width 179 height 15
drag, startPoint x: 261, startPoint y: 272, endPoint x: 379, endPoint y: 271, distance: 118.0
click at [379, 271] on input "QA check - please make sure beef/steak does not have too much fat attached" at bounding box center [291, 270] width 179 height 15
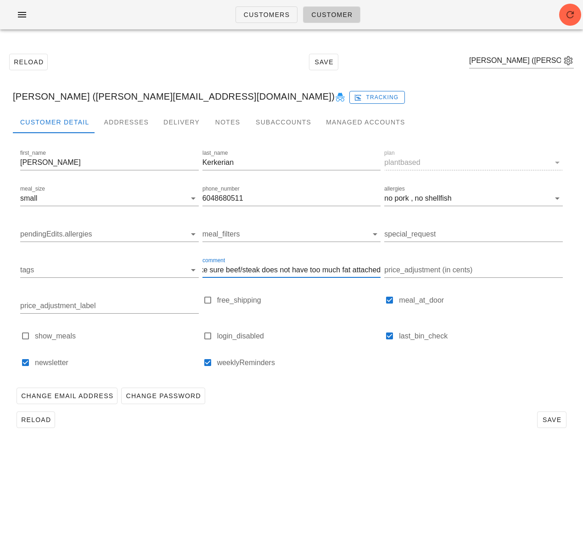
click at [342, 273] on input "QA check - please make sure beef/steak does not have too much fat attached" at bounding box center [291, 270] width 179 height 15
drag, startPoint x: 370, startPoint y: 272, endPoint x: 387, endPoint y: 271, distance: 16.1
click at [396, 272] on div "first_name Geneviève last_name Kerkerian plan plantbased meal_size small phone_…" at bounding box center [291, 262] width 546 height 232
click at [368, 269] on input "QA check - please make sure beef/steak does not have too much fat attached" at bounding box center [291, 270] width 179 height 15
type input "QA check - please make sure beef/steak does not have too much fat attached"
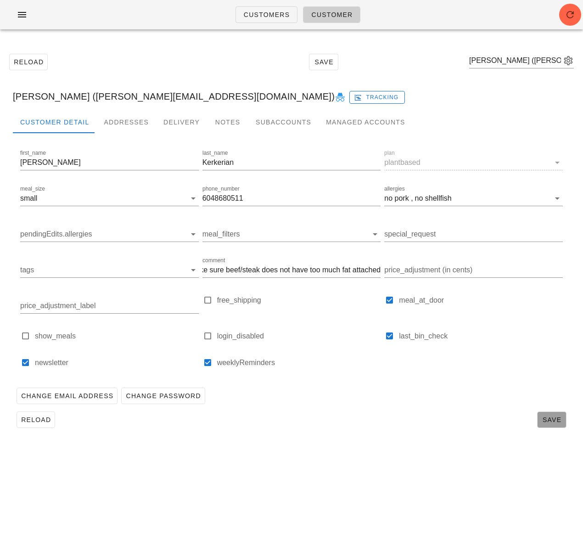
click at [544, 416] on span "Save" at bounding box center [551, 419] width 21 height 7
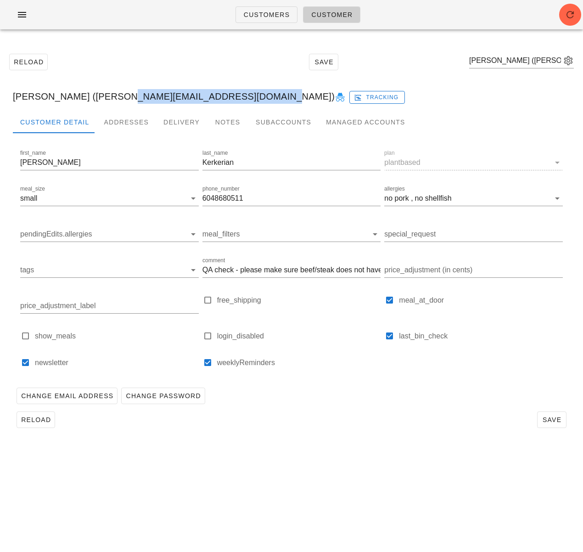
drag, startPoint x: 106, startPoint y: 100, endPoint x: 241, endPoint y: 95, distance: 135.5
click at [241, 95] on div "Geneviève Kerkerian (genevieve.kerkerian@gmail.com) Tracking" at bounding box center [292, 96] width 572 height 29
copy div "genevieve.kerkerian@gmail.com"
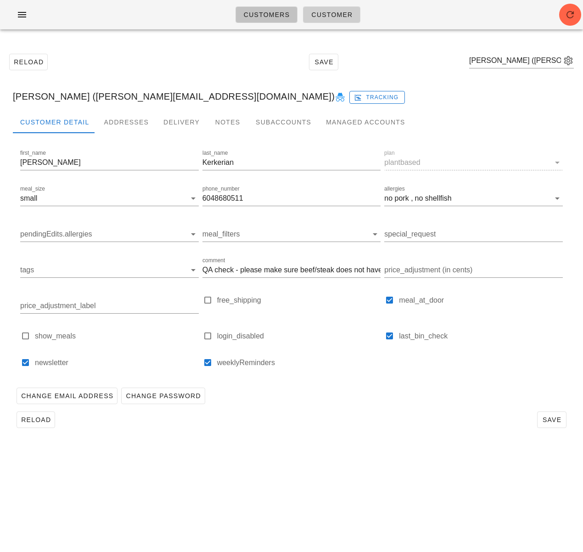
click at [247, 8] on link "Customers" at bounding box center [267, 14] width 62 height 17
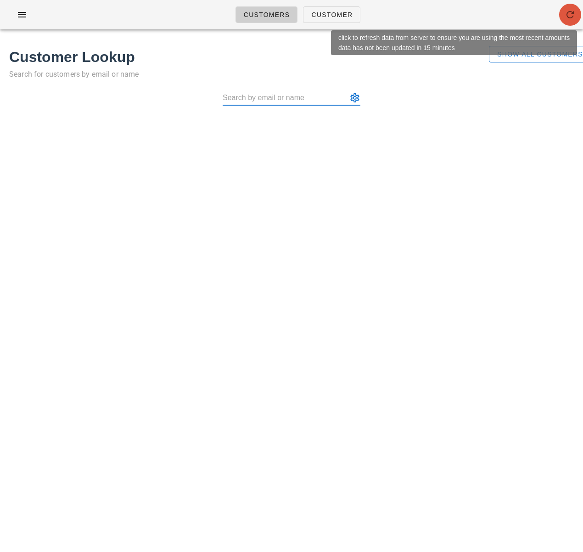
drag, startPoint x: 572, startPoint y: 10, endPoint x: 561, endPoint y: 8, distance: 11.6
click at [572, 10] on icon "button" at bounding box center [570, 14] width 11 height 11
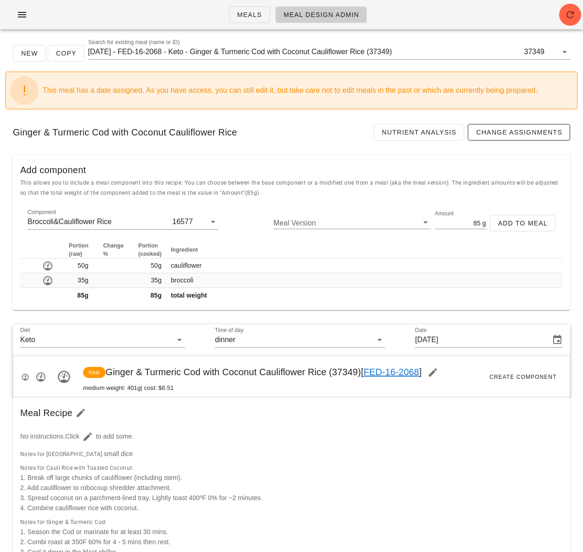
scroll to position [2, 0]
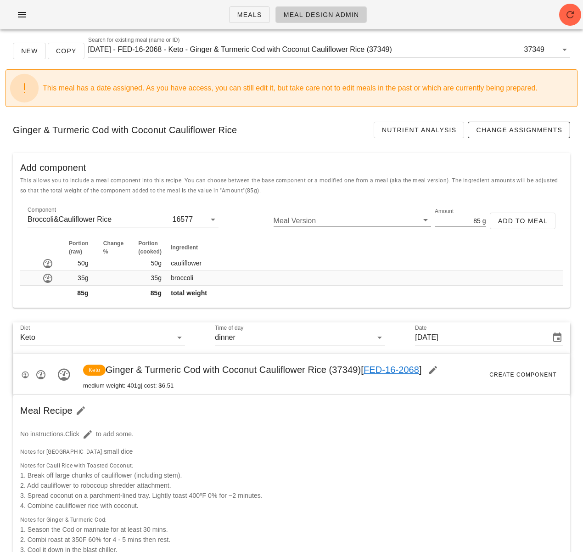
click at [484, 17] on div "Meals Meal Design Admin" at bounding box center [291, 14] width 583 height 29
click at [228, 433] on div "No instructions. Click to add some." at bounding box center [292, 435] width 554 height 28
drag, startPoint x: 478, startPoint y: 15, endPoint x: 514, endPoint y: 13, distance: 35.9
click at [485, 14] on div "Meals Meal Design Admin" at bounding box center [291, 14] width 583 height 29
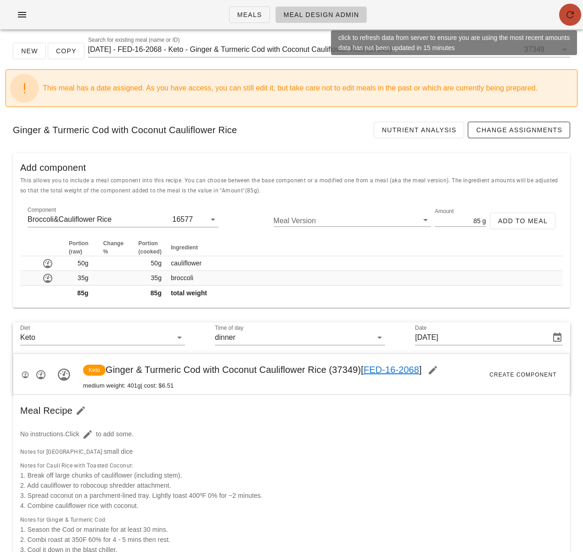
click at [569, 15] on icon "button" at bounding box center [570, 14] width 11 height 11
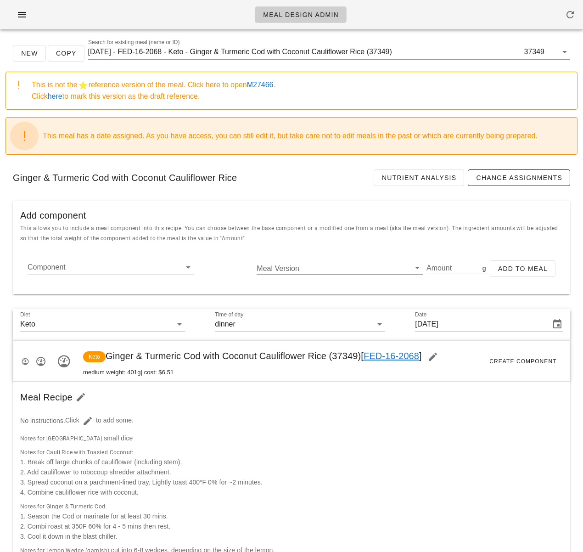
drag, startPoint x: 305, startPoint y: 199, endPoint x: 299, endPoint y: 198, distance: 6.5
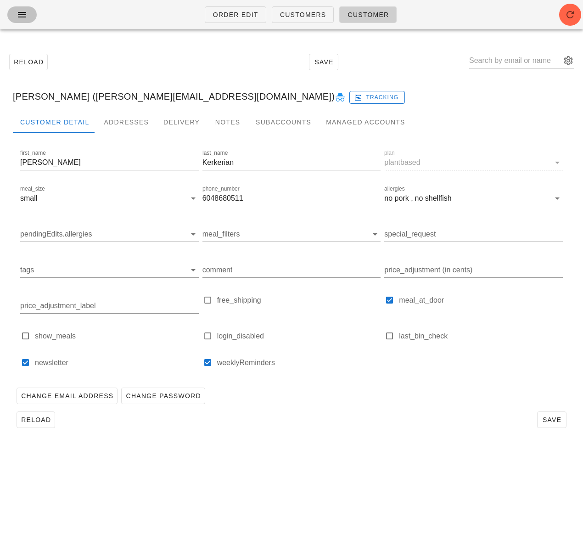
click at [23, 14] on icon "button" at bounding box center [22, 14] width 11 height 11
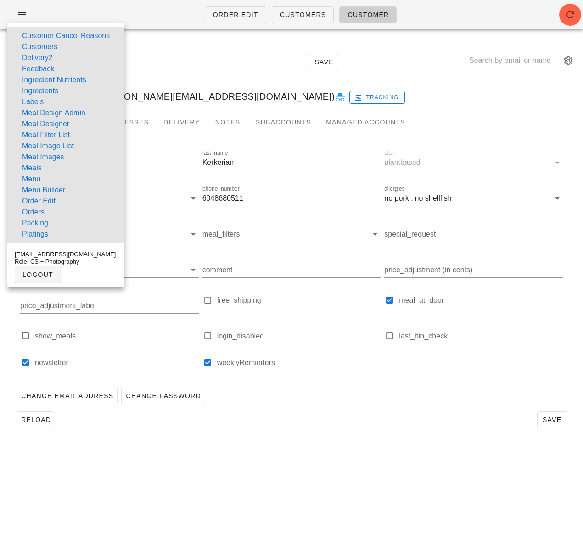
drag, startPoint x: 161, startPoint y: 47, endPoint x: 71, endPoint y: 1, distance: 100.6
click at [161, 47] on div "Reload Save" at bounding box center [292, 61] width 572 height 39
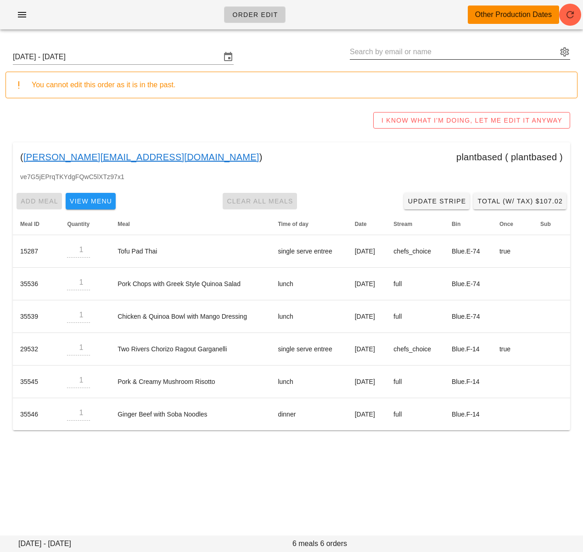
click at [379, 53] on input "text" at bounding box center [454, 52] width 208 height 15
paste input "Jessica Dickson"
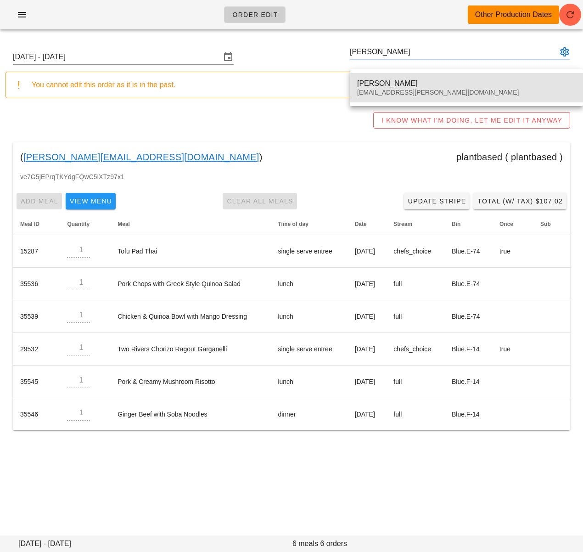
click at [377, 90] on div "jelizabeth.dickson@gmail.com" at bounding box center [466, 93] width 219 height 8
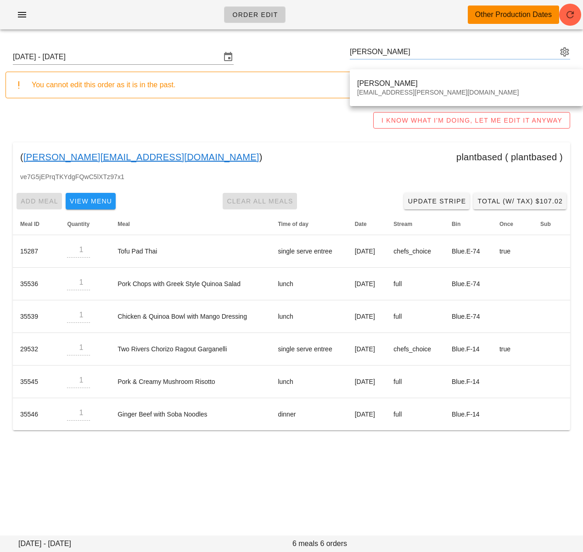
type input "Jessica Dickson (jelizabeth.dickson@gmail.com)"
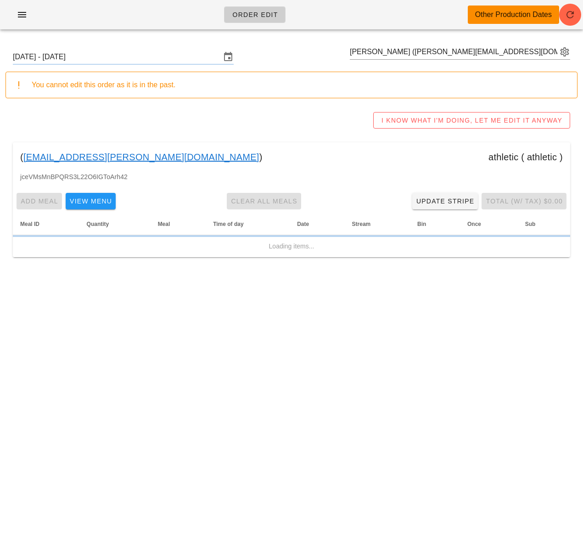
click at [157, 56] on input "Sunday September 21 - Saturday September 27" at bounding box center [117, 57] width 208 height 15
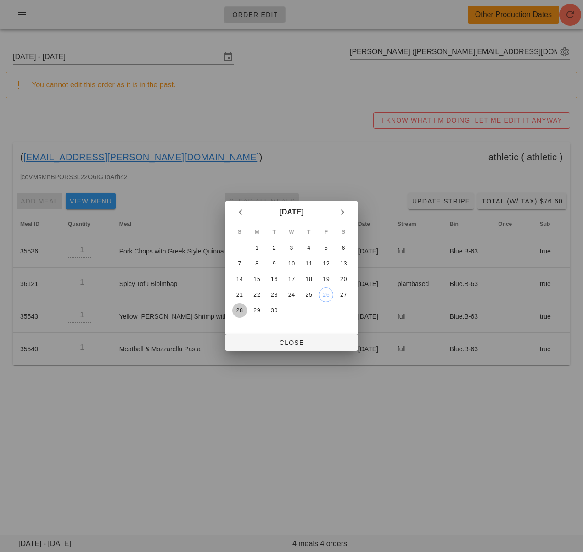
click at [239, 311] on div "28" at bounding box center [239, 310] width 15 height 6
click at [264, 344] on span "Close" at bounding box center [291, 342] width 118 height 7
type input "Sunday September 28 - Saturday October 4"
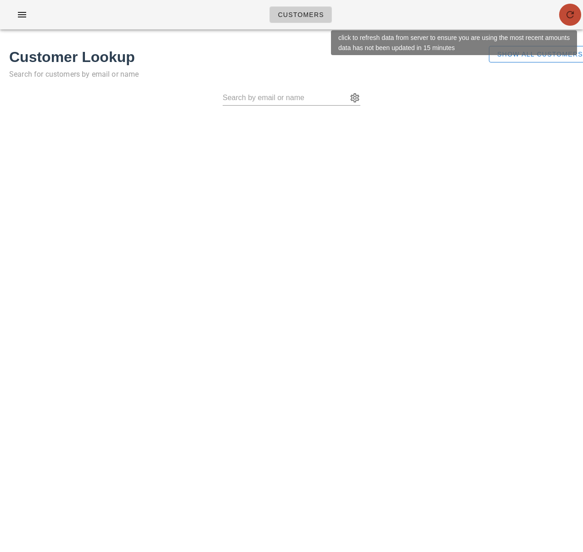
click at [571, 16] on icon "button" at bounding box center [570, 14] width 11 height 11
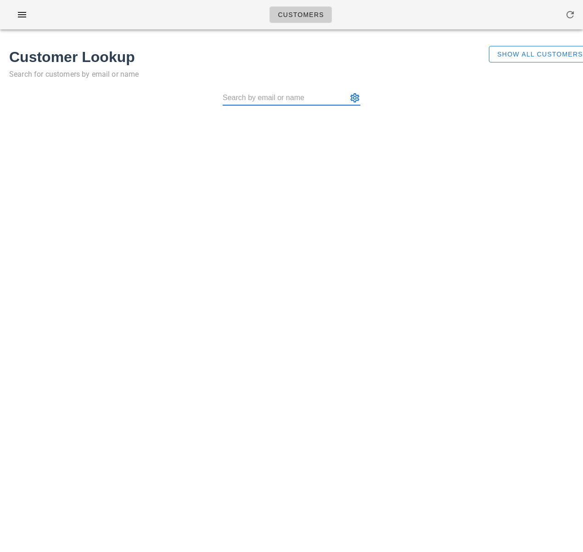
paste input "[EMAIL_ADDRESS][DOMAIN_NAME]"
type input "[EMAIL_ADDRESS][DOMAIN_NAME]"
click at [511, 55] on span "Show All Customers" at bounding box center [540, 53] width 86 height 7
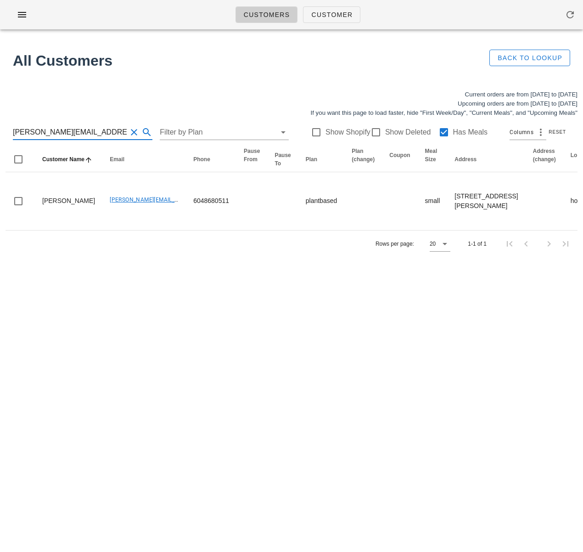
click at [84, 131] on input "[PERSON_NAME][EMAIL_ADDRESS][DOMAIN_NAME]" at bounding box center [70, 132] width 114 height 15
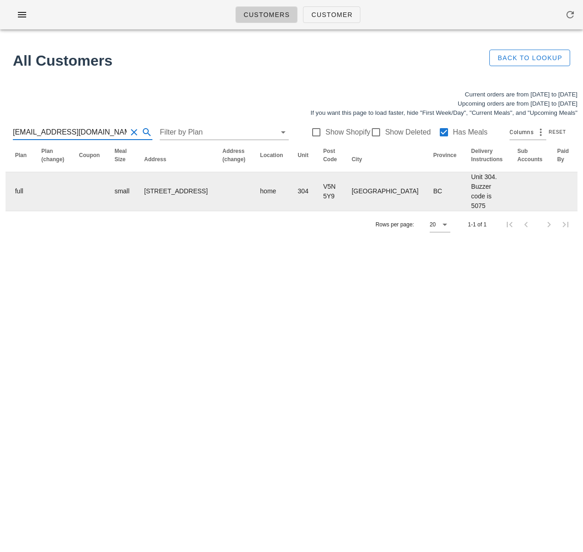
scroll to position [0, 537]
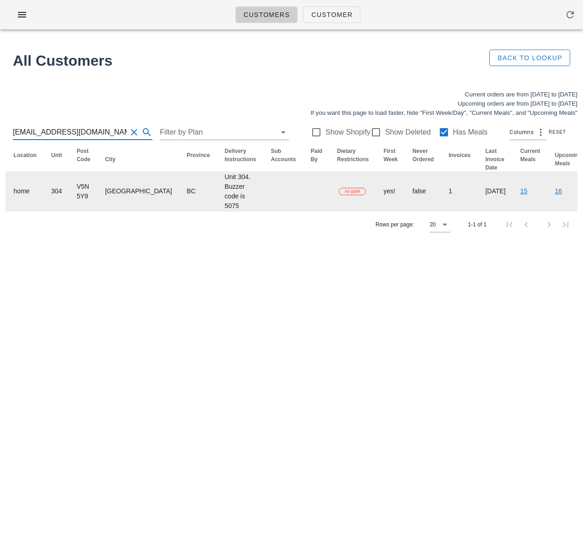
type input "[EMAIL_ADDRESS][DOMAIN_NAME]"
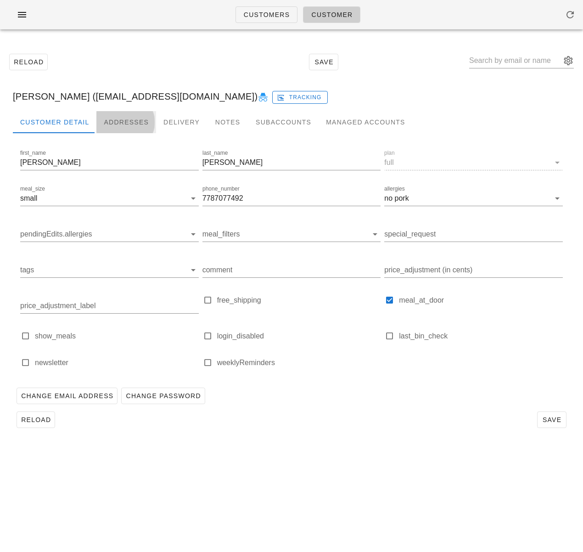
click at [124, 121] on div "Addresses" at bounding box center [126, 122] width 60 height 22
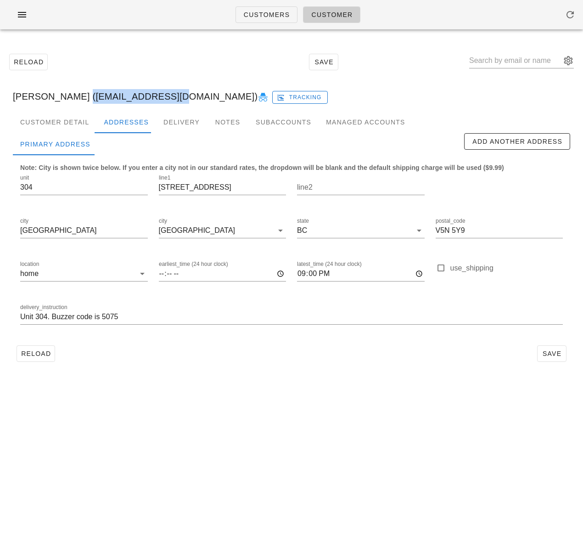
drag, startPoint x: 65, startPoint y: 95, endPoint x: 152, endPoint y: 93, distance: 87.7
click at [152, 93] on div "[PERSON_NAME] ([EMAIL_ADDRESS][DOMAIN_NAME]) Tracking" at bounding box center [292, 96] width 572 height 29
copy div "[EMAIL_ADDRESS][DOMAIN_NAME]"
click at [146, 95] on div "[PERSON_NAME] ([EMAIL_ADDRESS][DOMAIN_NAME]) Tracking" at bounding box center [292, 96] width 572 height 29
drag, startPoint x: 151, startPoint y: 97, endPoint x: 66, endPoint y: 97, distance: 85.8
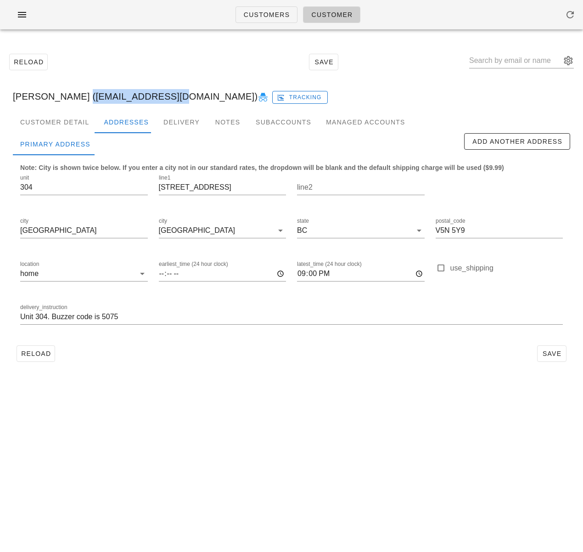
click at [66, 97] on div "Riya Bajpai (riyab174@gmail.com) Tracking" at bounding box center [292, 96] width 572 height 29
copy div "riyab174@gmail.com"
click at [304, 274] on input "21:00" at bounding box center [361, 273] width 128 height 15
click at [311, 274] on input "latest_time (24 hour clock)" at bounding box center [361, 273] width 128 height 15
click at [321, 272] on input "latest_time (24 hour clock)" at bounding box center [361, 273] width 128 height 15
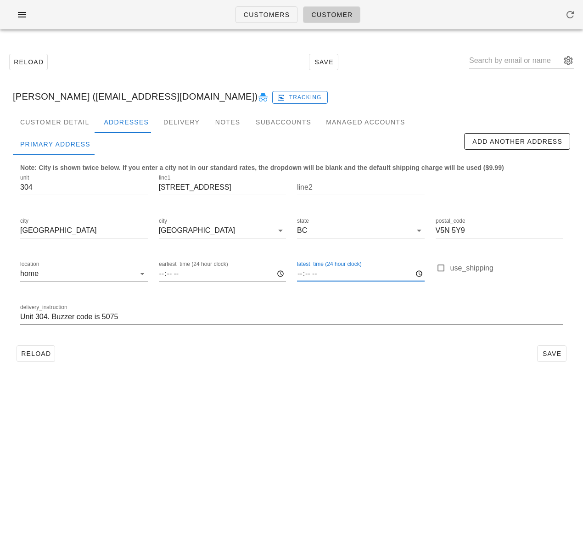
click at [266, 361] on div "Reload Save" at bounding box center [291, 354] width 557 height 24
click at [183, 181] on input "4078 Knight St" at bounding box center [223, 187] width 128 height 15
drag, startPoint x: 348, startPoint y: 364, endPoint x: 408, endPoint y: 369, distance: 60.4
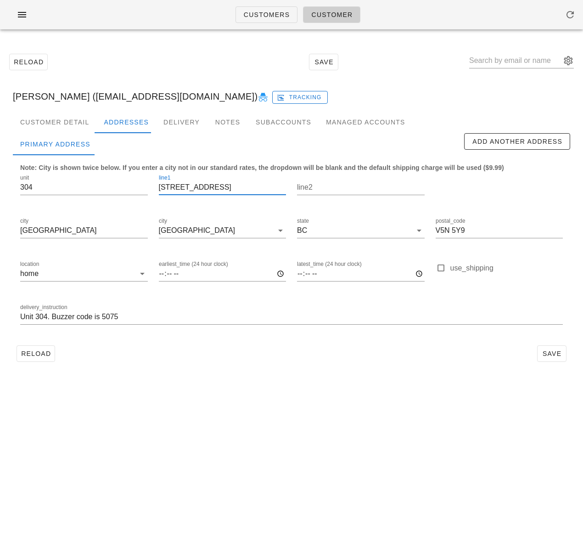
click at [348, 364] on div "Reload Save" at bounding box center [291, 354] width 557 height 24
click at [552, 356] on span "Save" at bounding box center [551, 353] width 21 height 7
click at [314, 393] on div "Customers Customer Reload Save Riya Bajpai (riyab174@gmail.com) Riya Bajpai (ri…" at bounding box center [291, 276] width 583 height 552
click at [41, 354] on span "Reload" at bounding box center [36, 353] width 30 height 7
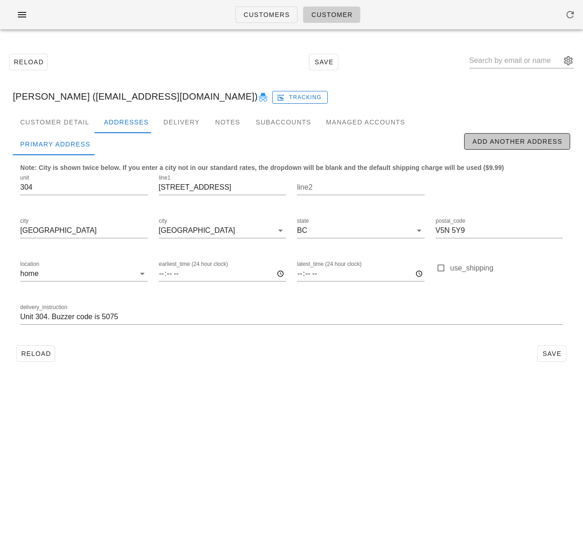
click at [500, 140] on span "Add Another Address" at bounding box center [517, 141] width 90 height 7
click at [129, 143] on div "[NaN]new" at bounding box center [123, 144] width 51 height 22
type input "new"
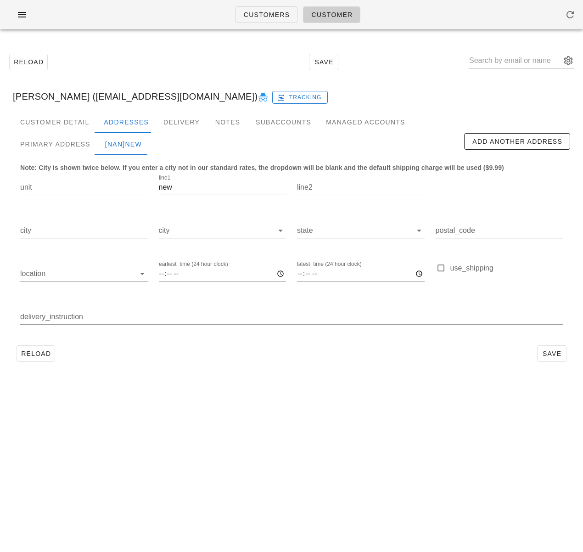
click at [180, 185] on input "new" at bounding box center [223, 187] width 128 height 15
paste input "4078 Knight St"
drag, startPoint x: 155, startPoint y: 187, endPoint x: 145, endPoint y: 187, distance: 10.6
click at [147, 187] on div "unit line1 new4078 Knight St line2 city city state postal_code location earlies…" at bounding box center [292, 253] width 554 height 173
click at [170, 186] on input "078 Knight St" at bounding box center [223, 187] width 128 height 15
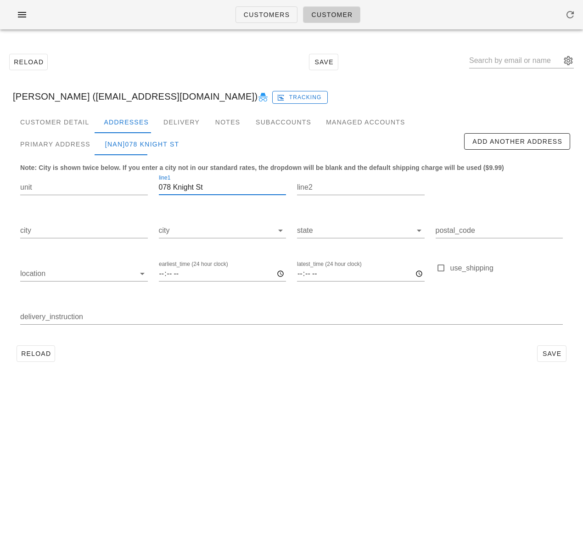
click at [170, 186] on input "078 Knight St" at bounding box center [223, 187] width 128 height 15
paste input "4"
type input "4078 Knight St"
click at [62, 147] on div "Primary Address" at bounding box center [55, 144] width 85 height 22
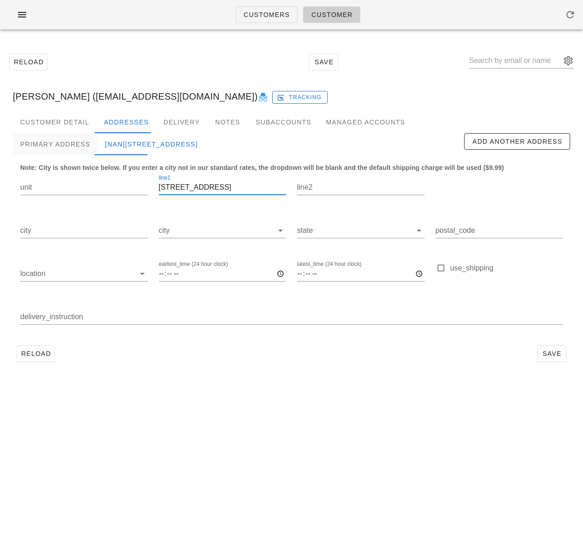
type input "304"
type input "[GEOGRAPHIC_DATA]"
type input "V5N 5Y9"
type input "Unit 304. Buzzer code is 5075"
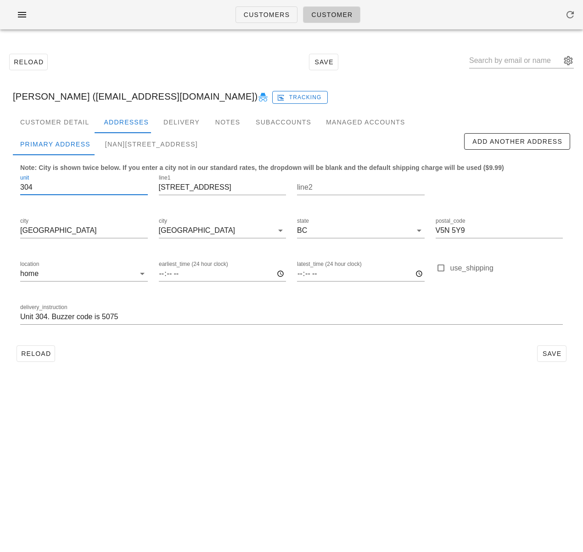
drag, startPoint x: 27, startPoint y: 185, endPoint x: 31, endPoint y: 179, distance: 7.5
click at [16, 185] on div "unit 304" at bounding box center [84, 188] width 139 height 43
click at [133, 140] on div "[NaN]4078 Knight St" at bounding box center [151, 144] width 107 height 22
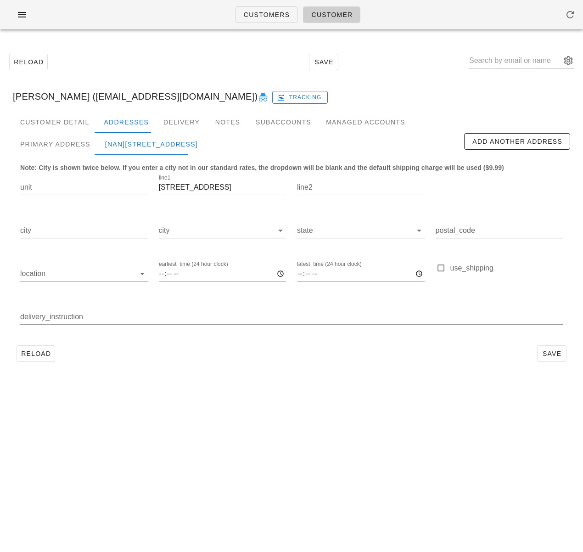
click at [51, 188] on input "unit" at bounding box center [84, 187] width 128 height 15
paste input "304"
type input "304"
click at [48, 144] on div "Primary Address" at bounding box center [55, 144] width 85 height 22
type input "[GEOGRAPHIC_DATA]"
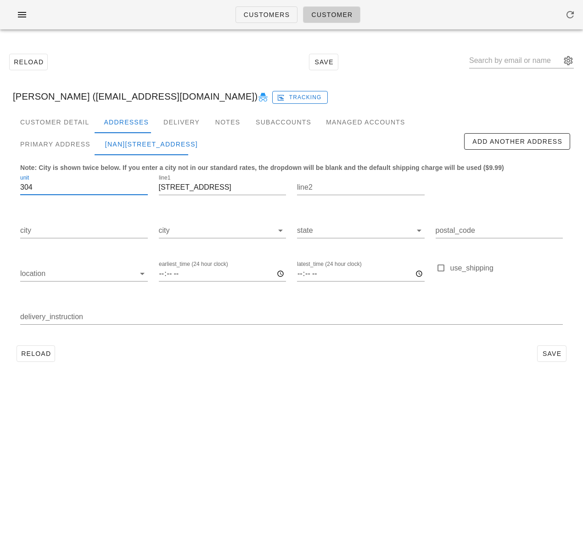
type input "V5N 5Y9"
type input "Unit 304. Buzzer code is 5075"
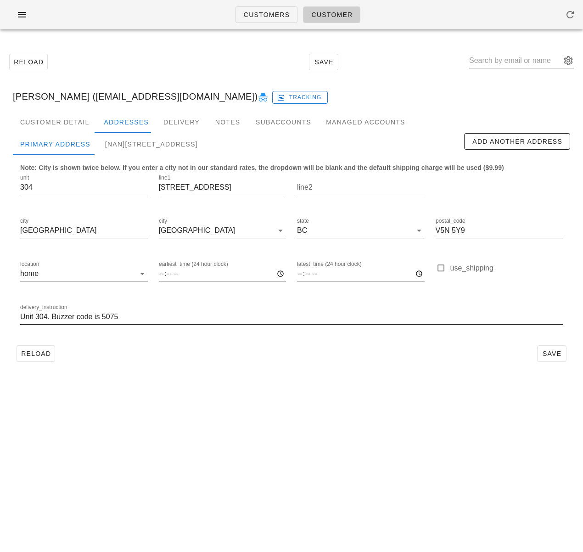
click at [88, 316] on input "Unit 304. Buzzer code is 5075" at bounding box center [291, 316] width 543 height 15
drag, startPoint x: 88, startPoint y: 316, endPoint x: 101, endPoint y: 304, distance: 17.9
click at [88, 316] on input "Unit 304. Buzzer code is 5075" at bounding box center [291, 316] width 543 height 15
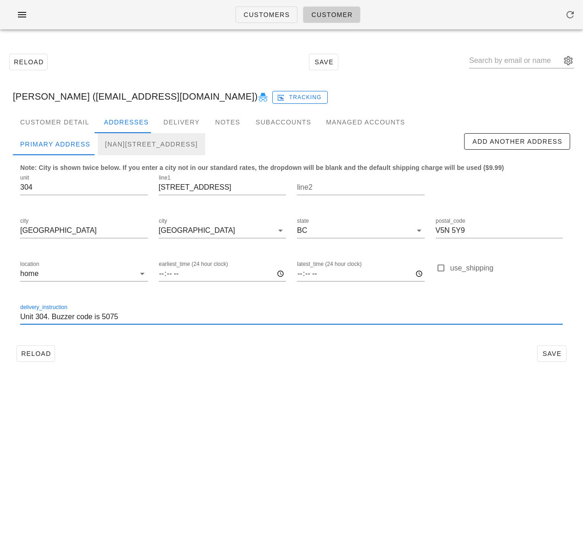
click at [130, 141] on div "[NaN]304-4078 Knight St" at bounding box center [151, 144] width 107 height 22
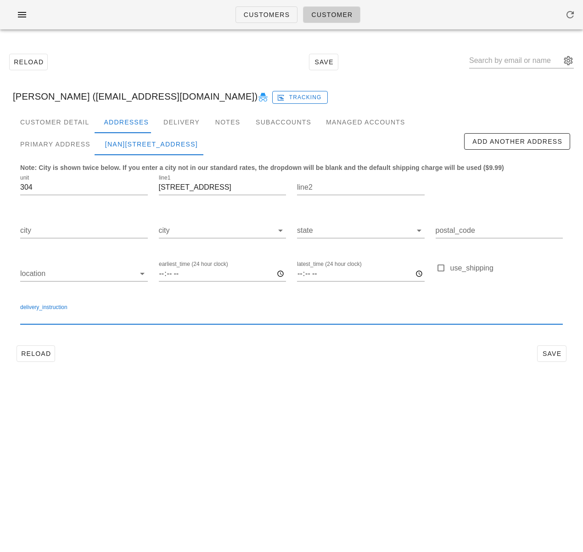
click at [110, 316] on input "delivery_instruction" at bounding box center [291, 316] width 543 height 15
paste input "Unit 304. Buzzer code is 5075"
type input "Unit 304. Buzzer code is 5075"
click at [210, 230] on input "city" at bounding box center [216, 230] width 115 height 15
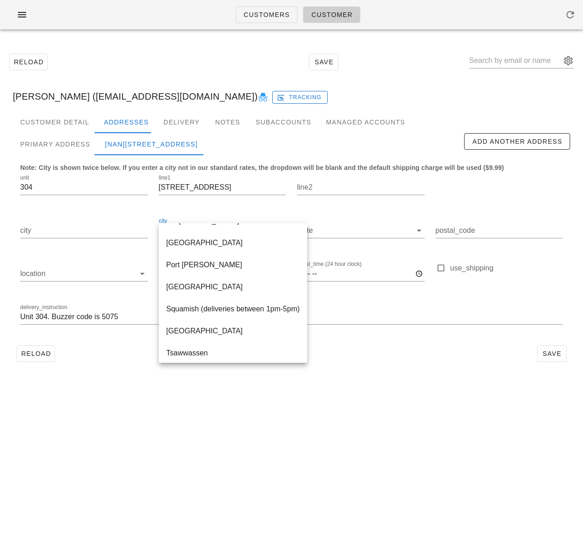
scroll to position [375, 0]
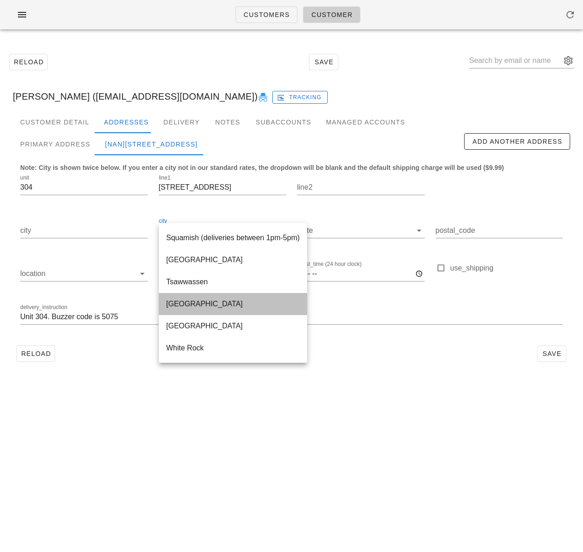
click at [208, 303] on div "[GEOGRAPHIC_DATA]" at bounding box center [233, 303] width 134 height 9
type input "[GEOGRAPHIC_DATA]"
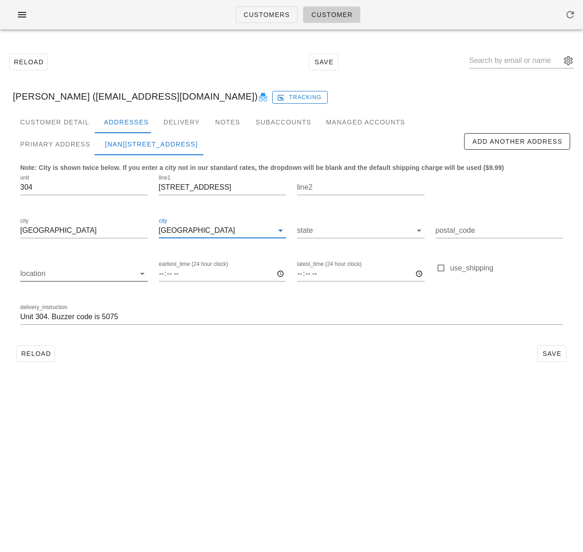
click at [76, 280] on div "location" at bounding box center [84, 273] width 128 height 15
click at [76, 286] on div "home" at bounding box center [84, 281] width 113 height 20
click at [60, 145] on div "Primary Address" at bounding box center [55, 144] width 85 height 22
type input "V5N 5Y9"
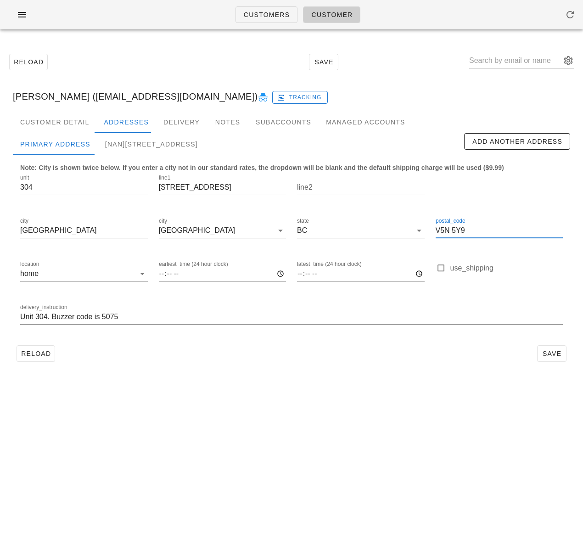
click at [449, 233] on input "V5N 5Y9" at bounding box center [500, 230] width 128 height 15
drag, startPoint x: 129, startPoint y: 145, endPoint x: 186, endPoint y: 215, distance: 91.0
click at [129, 145] on div "[NaN]304-4078 Knight St, Vancouver" at bounding box center [151, 144] width 107 height 22
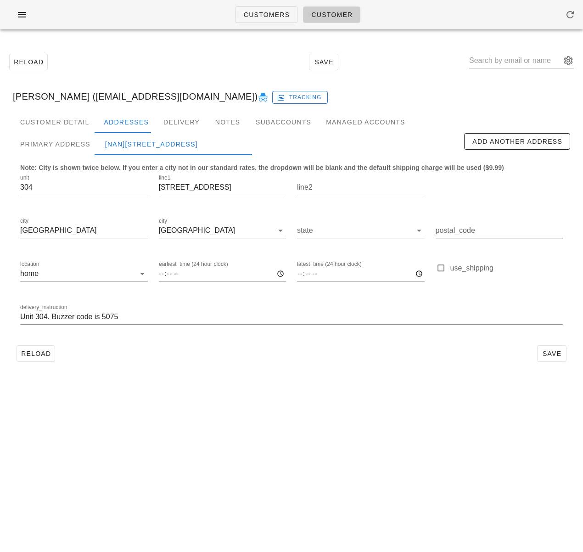
click at [454, 228] on div "postal_code" at bounding box center [500, 230] width 128 height 15
paste input "V5N 5Y9"
type input "V5N 5Y9"
click at [328, 231] on input "state" at bounding box center [354, 230] width 115 height 15
click at [329, 236] on div "BC" at bounding box center [360, 237] width 113 height 9
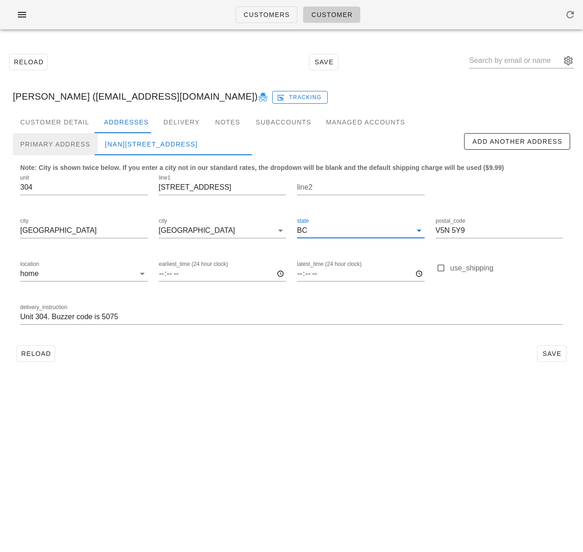
click at [65, 146] on div "Primary Address" at bounding box center [55, 144] width 85 height 22
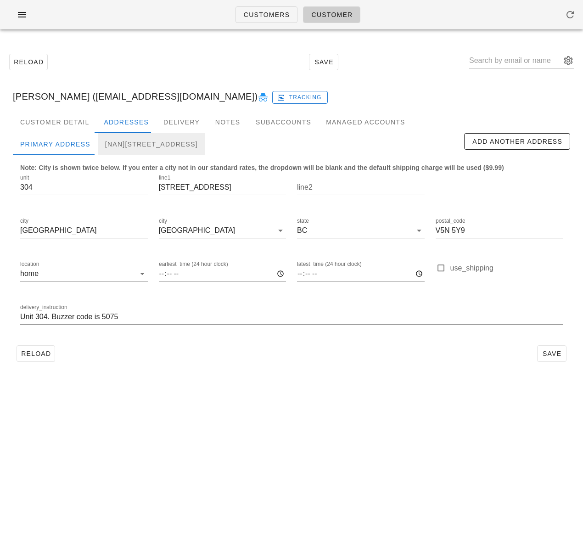
click at [153, 146] on div "[NaN]304-4078 Knight St, Vancouver, V5N5Y9" at bounding box center [151, 144] width 107 height 22
click at [157, 273] on div "earliest_time (24 hour clock)" at bounding box center [222, 274] width 139 height 43
click at [159, 274] on input "earliest_time (24 hour clock)" at bounding box center [223, 273] width 128 height 15
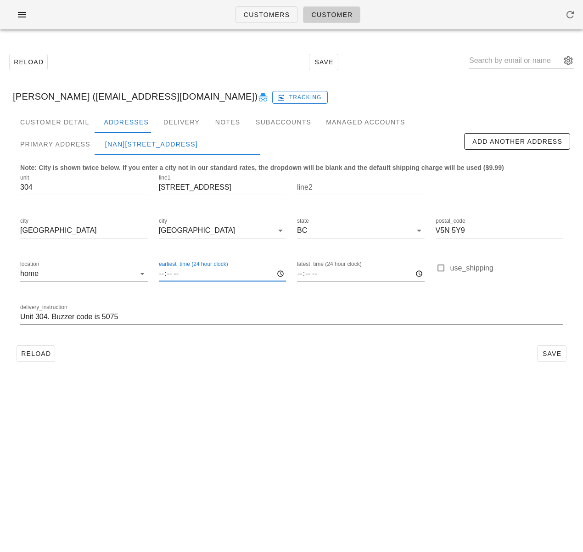
type input "21:00"
drag, startPoint x: 364, startPoint y: 383, endPoint x: 370, endPoint y: 381, distance: 6.8
click at [364, 383] on div "Customers Customer Reload Save Riya Bajpai (riyab174@gmail.com) Tracking Custom…" at bounding box center [291, 276] width 583 height 552
click at [549, 353] on span "Save" at bounding box center [551, 353] width 21 height 7
click at [46, 351] on span "Reload" at bounding box center [36, 353] width 30 height 7
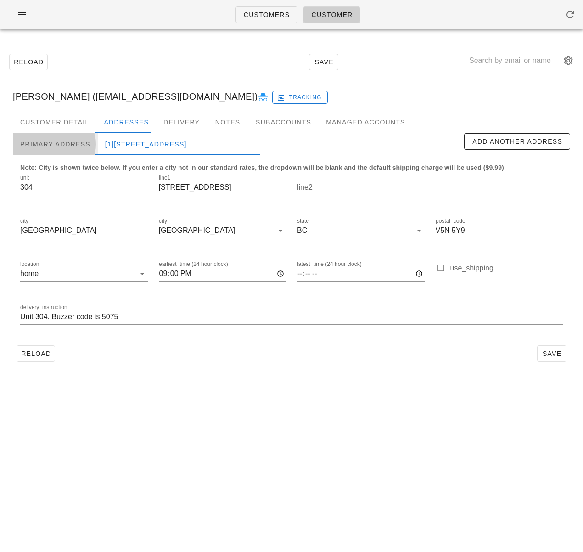
click at [75, 140] on div "Primary Address" at bounding box center [55, 144] width 85 height 22
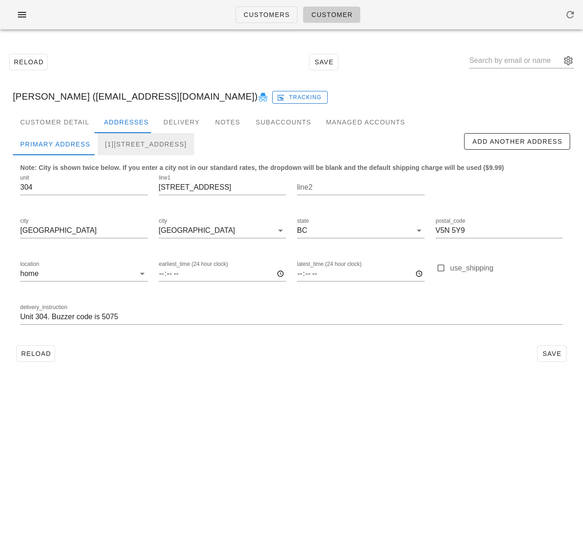
click at [153, 143] on div "[1]304-4078 Knight St, Vancouver, V5N5Y9" at bounding box center [146, 144] width 96 height 22
type input "21:00"
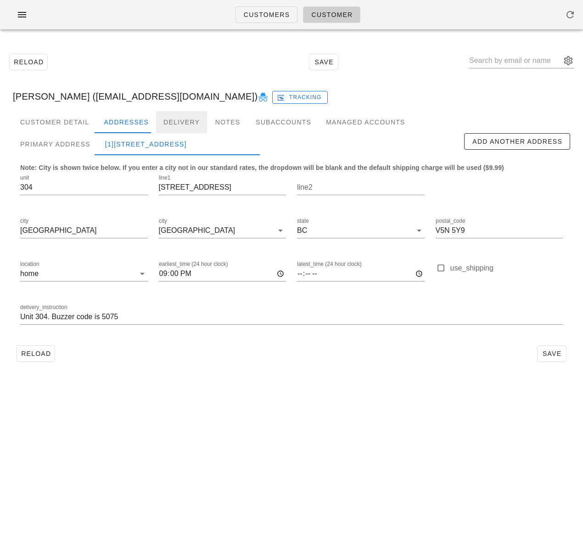
click at [189, 125] on div "Delivery" at bounding box center [181, 122] width 51 height 22
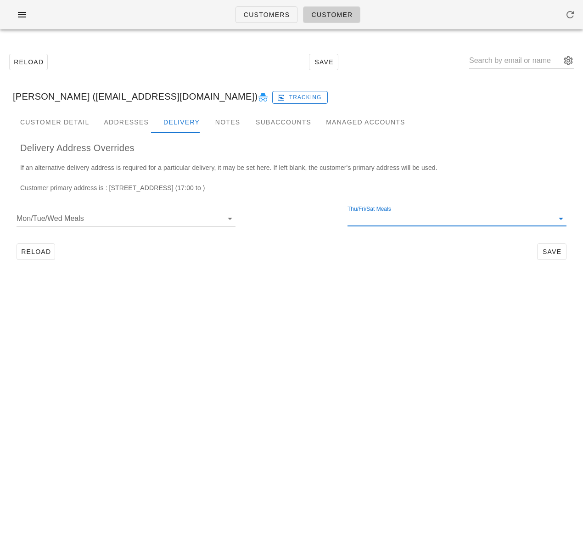
click at [387, 224] on input "Thu/Fri/Sat Meals" at bounding box center [450, 218] width 204 height 15
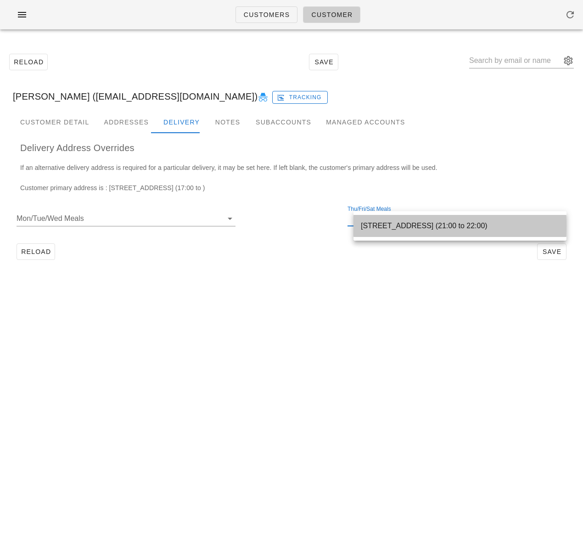
click at [399, 230] on div "304-4078 Knight St, Vancouver, V5N5Y9 (21:00 to 22:00)" at bounding box center [460, 225] width 198 height 9
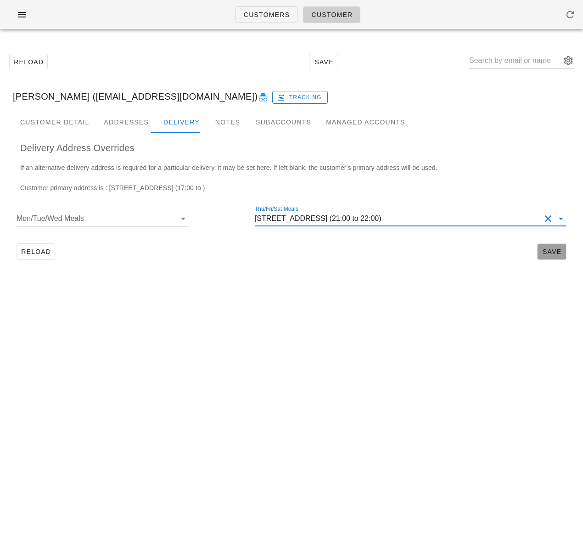
click at [559, 254] on span "Save" at bounding box center [551, 251] width 21 height 7
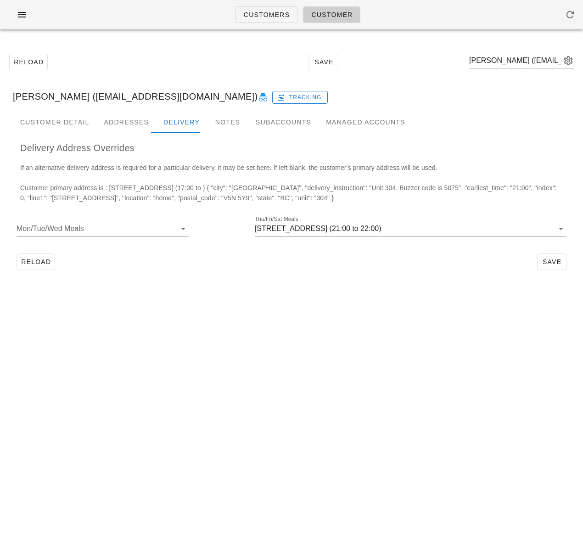
click at [201, 330] on div "Customers Customer Reload Save Riya Bajpai (riyab174@gmail.com) Riya Bajpai (ri…" at bounding box center [291, 276] width 583 height 552
click at [46, 260] on span "Reload" at bounding box center [36, 261] width 30 height 7
click at [238, 326] on div "Customers Customer Reload Save Riya Bajpai (riyab174@gmail.com) Tracking Custom…" at bounding box center [291, 276] width 583 height 552
drag, startPoint x: 59, startPoint y: 97, endPoint x: -7, endPoint y: 96, distance: 65.7
click at [0, 96] on html "Customers Customer Reload Save Riya Bajpai (riyab174@gmail.com) Tracking Custom…" at bounding box center [291, 276] width 583 height 552
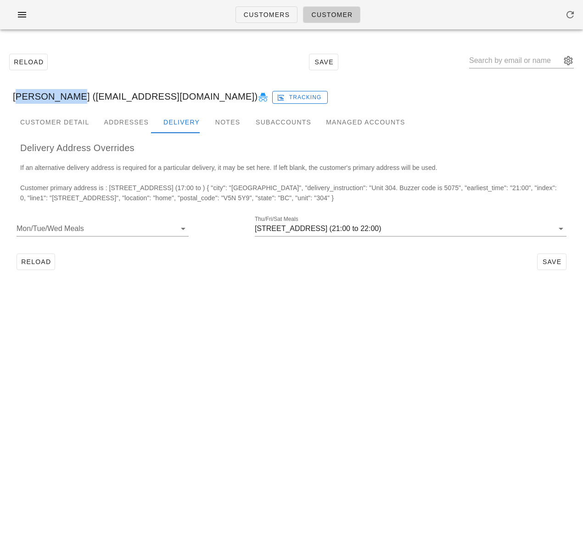
copy div "Riya Bajpai"
click at [303, 348] on div "Customers Customer Reload Save Riya Bajpai (riyab174@gmail.com) Tracking Custom…" at bounding box center [291, 276] width 583 height 552
drag, startPoint x: 40, startPoint y: 261, endPoint x: 45, endPoint y: 261, distance: 5.5
click at [40, 261] on span "Reload" at bounding box center [36, 261] width 30 height 7
click at [509, 56] on input "text" at bounding box center [515, 60] width 92 height 15
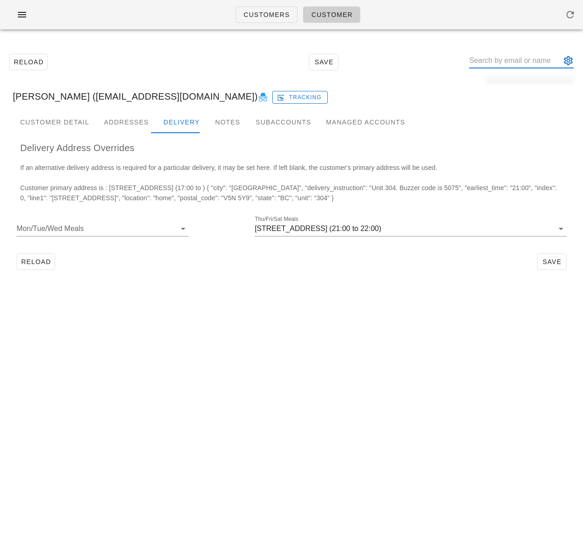
paste input "Jason Goettler"
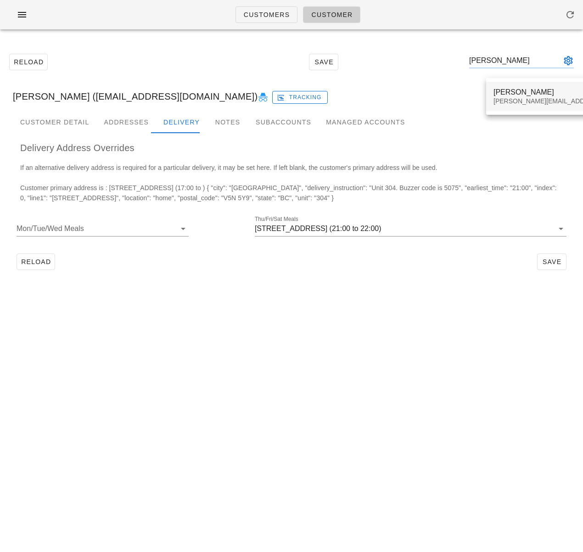
type input "Jason Goettler"
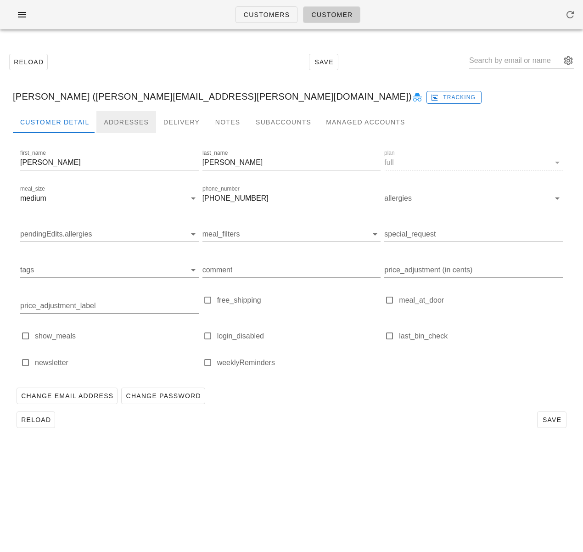
drag, startPoint x: 136, startPoint y: 124, endPoint x: 147, endPoint y: 122, distance: 10.8
click at [137, 124] on div "Addresses" at bounding box center [126, 122] width 60 height 22
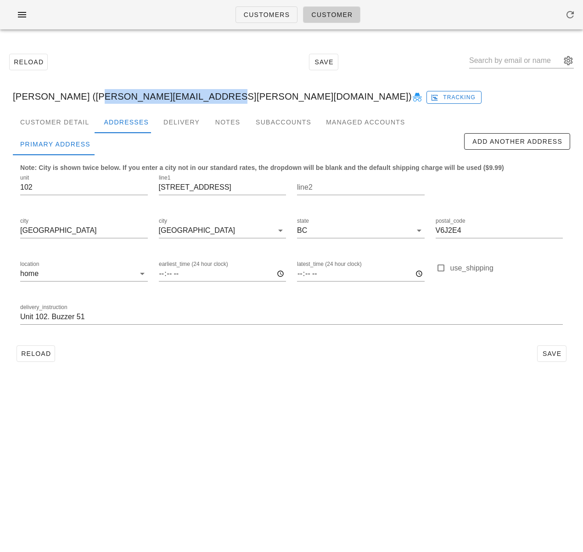
drag, startPoint x: 81, startPoint y: 94, endPoint x: 190, endPoint y: 92, distance: 109.3
click at [190, 92] on div "Jason Goettler (jason.goettler@gmail.com) Tracking" at bounding box center [292, 96] width 572 height 29
copy div "jason.goettler@gmail.com"
click at [571, 16] on icon "button" at bounding box center [570, 14] width 11 height 11
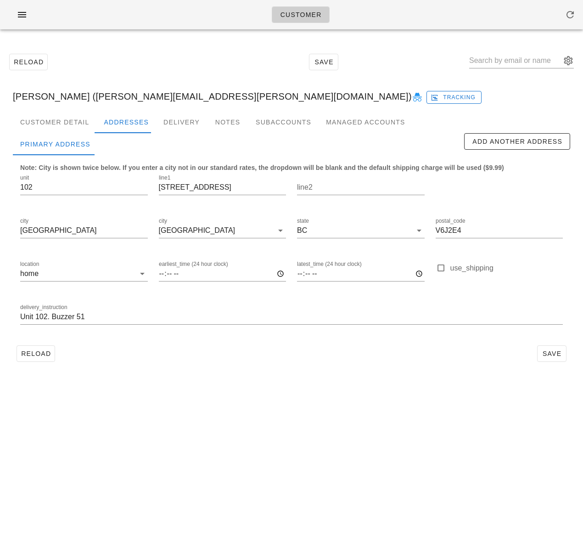
click at [110, 1] on div "Customer" at bounding box center [291, 14] width 583 height 29
